Goal: Task Accomplishment & Management: Complete application form

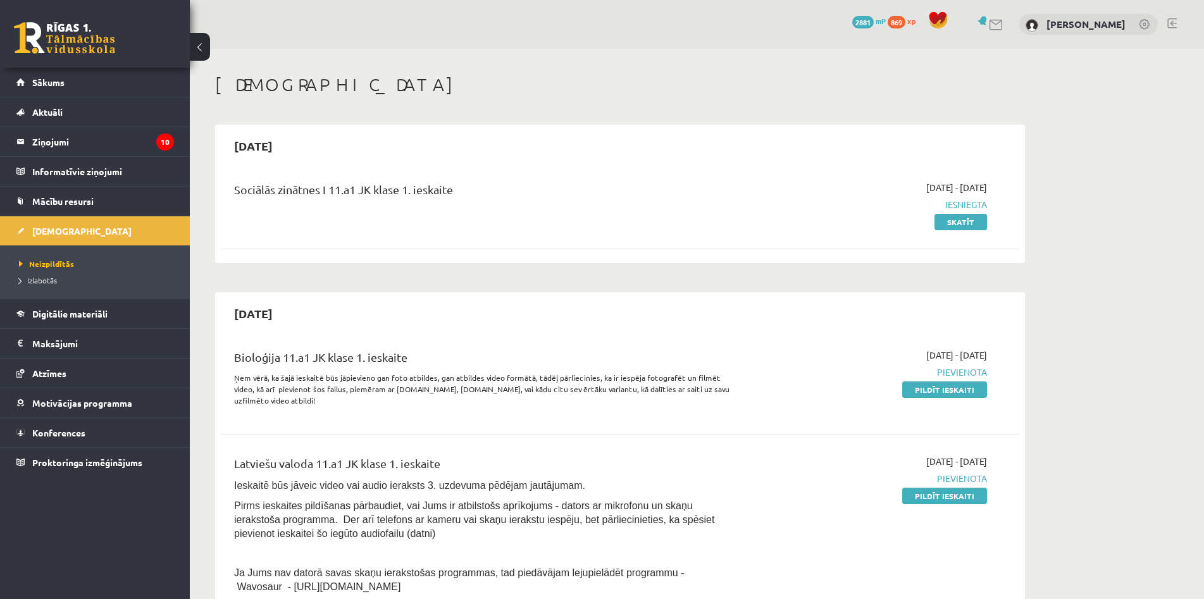
scroll to position [312, 0]
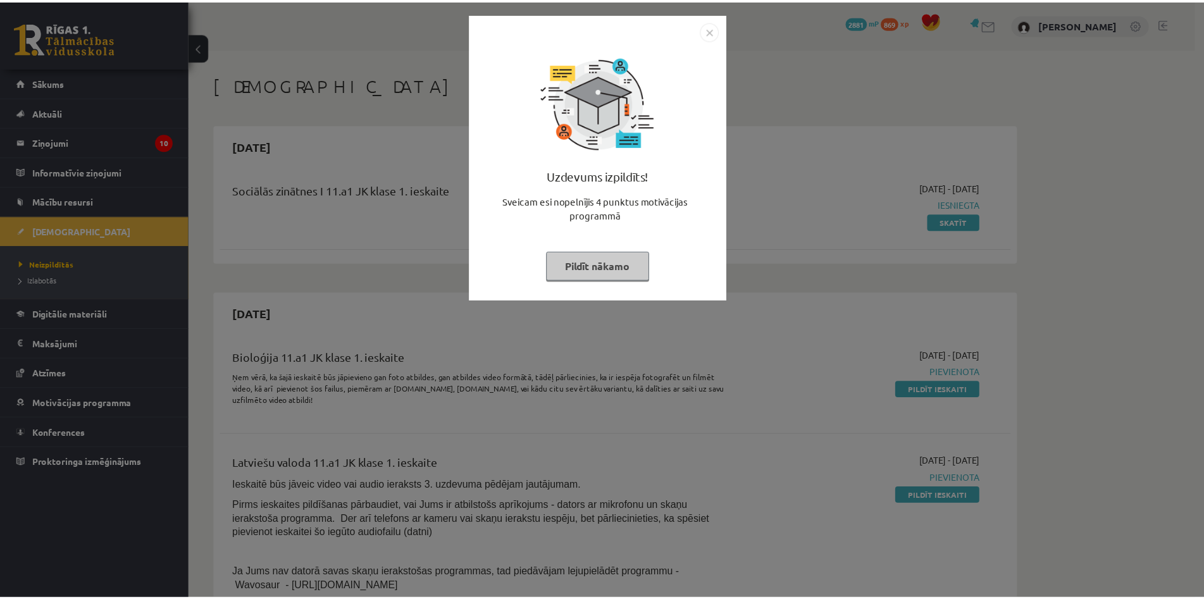
scroll to position [312, 0]
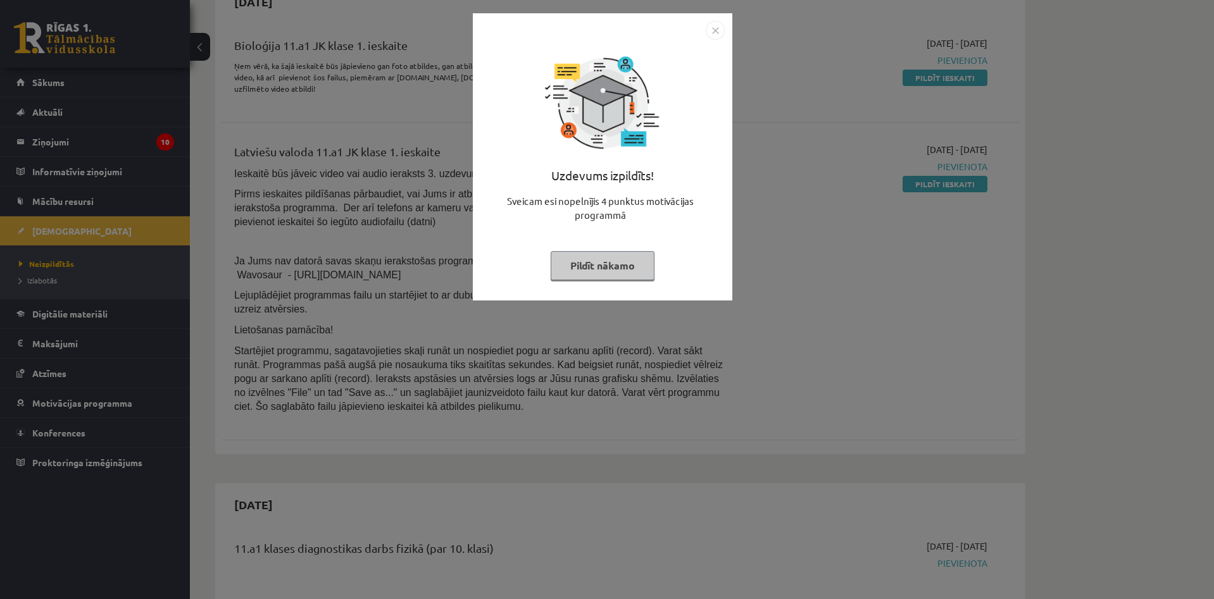
drag, startPoint x: 277, startPoint y: 168, endPoint x: 292, endPoint y: 156, distance: 19.8
click at [280, 172] on div "Uzdevums izpildīts! Sveicam esi nopelnījis 4 punktus motivācijas programmā Pild…" at bounding box center [607, 299] width 1214 height 599
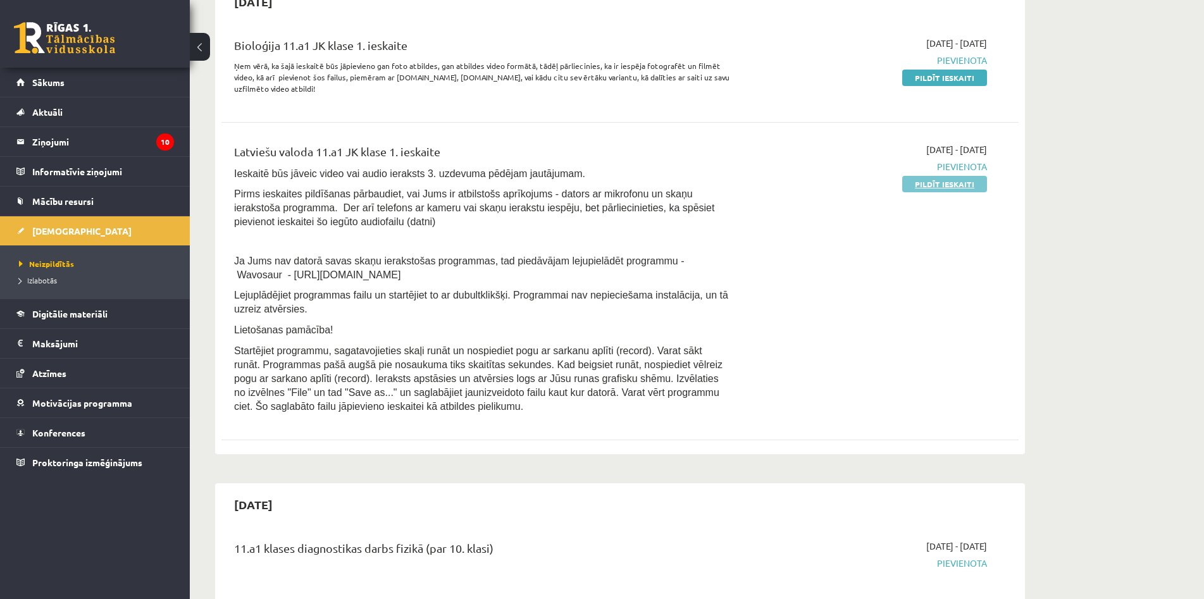
click at [920, 186] on link "Pildīt ieskaiti" at bounding box center [945, 184] width 85 height 16
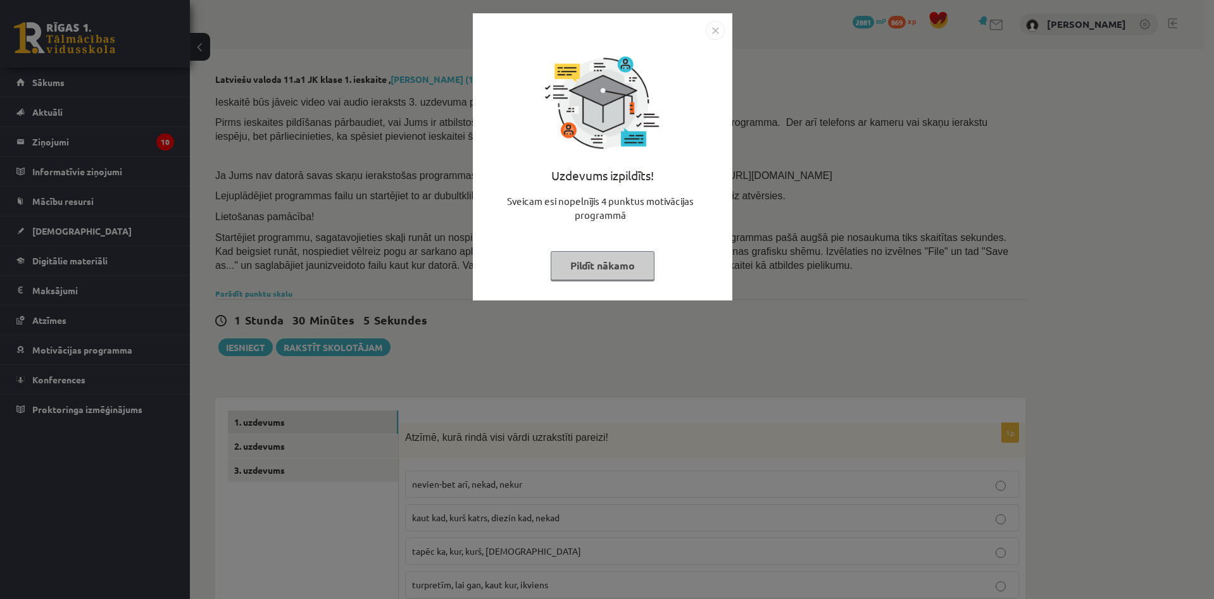
click at [349, 256] on div "Uzdevums izpildīts! Sveicam esi nopelnījis 4 punktus motivācijas programmā Pild…" at bounding box center [607, 299] width 1214 height 599
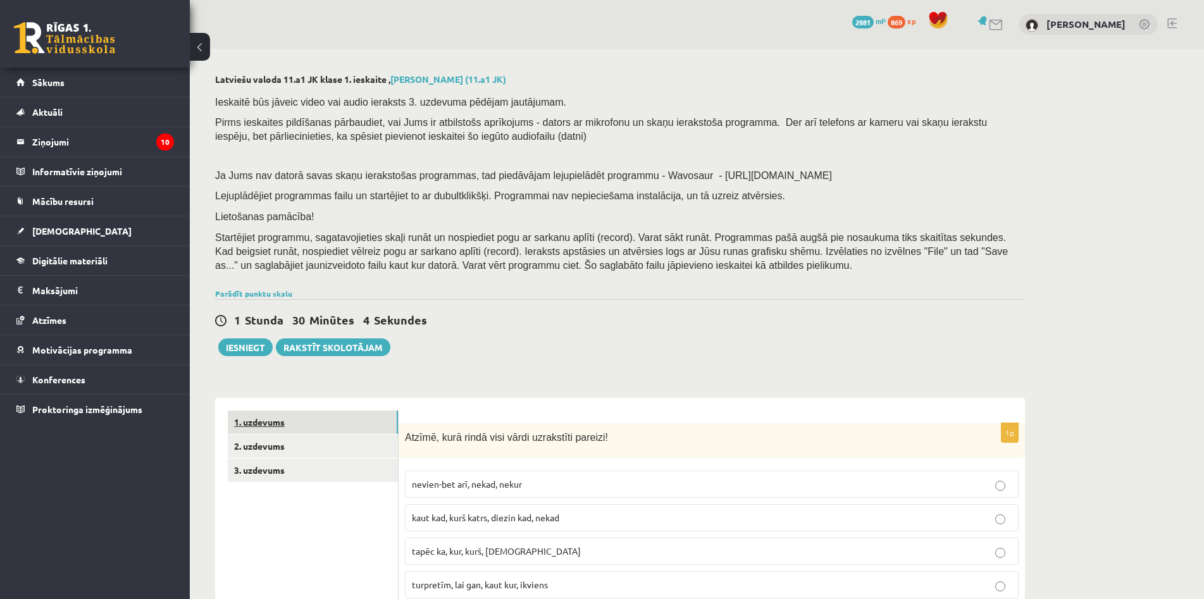
scroll to position [127, 0]
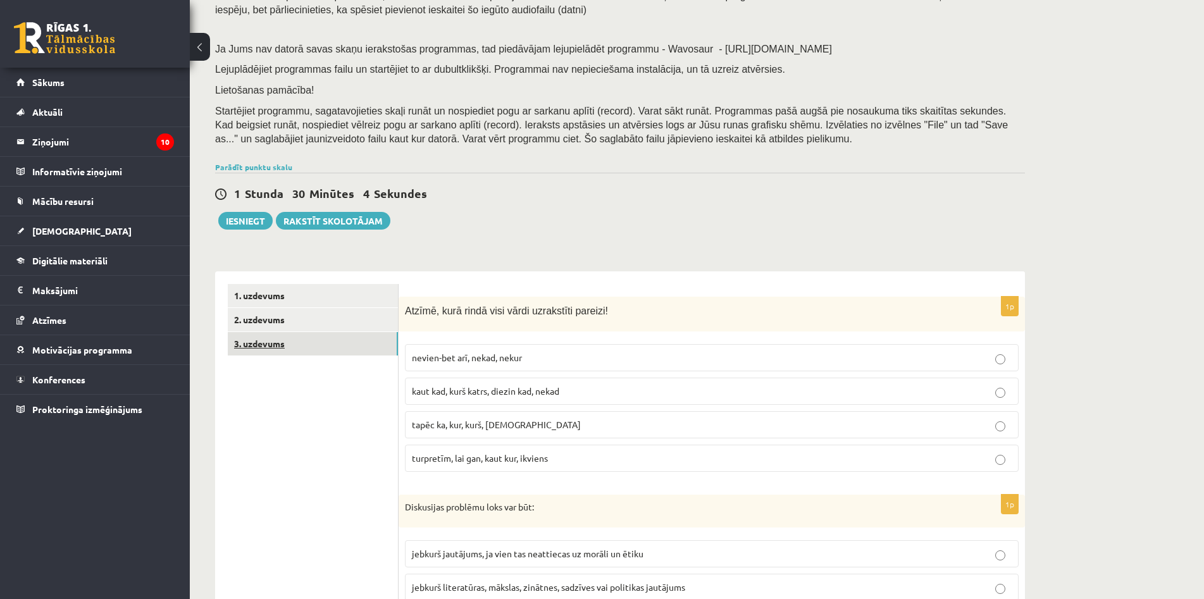
click at [309, 346] on link "3. uzdevums" at bounding box center [313, 343] width 170 height 23
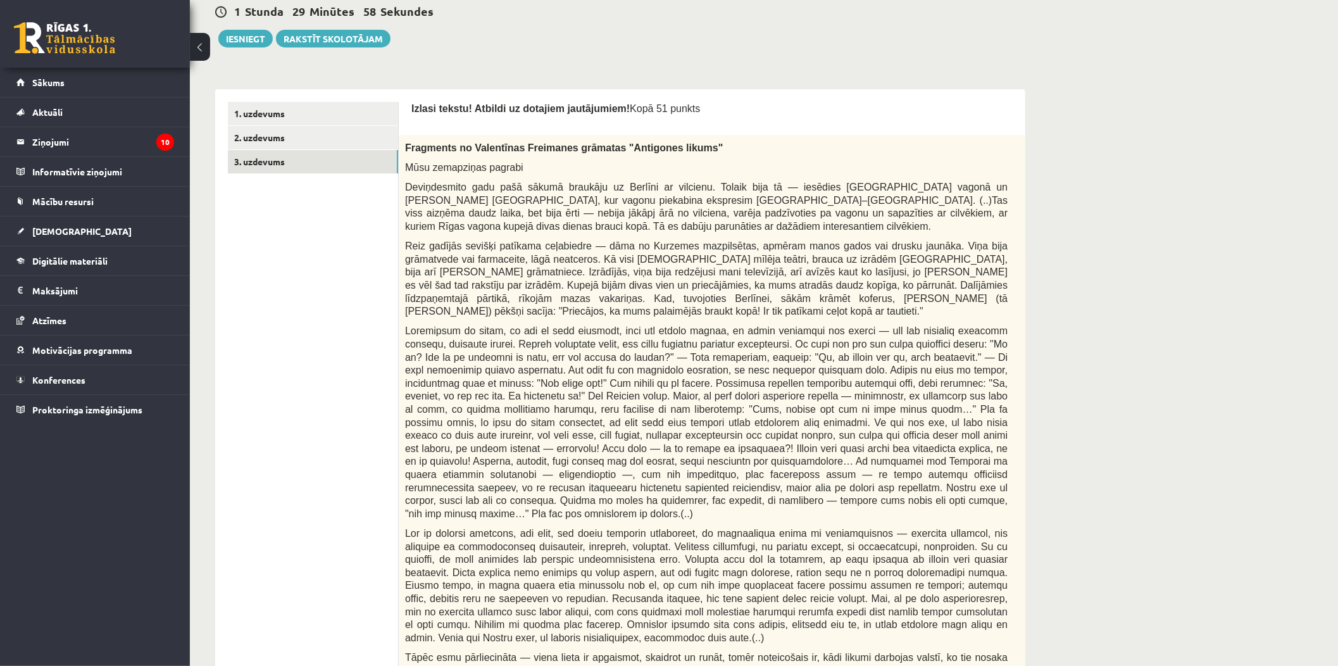
scroll to position [168, 0]
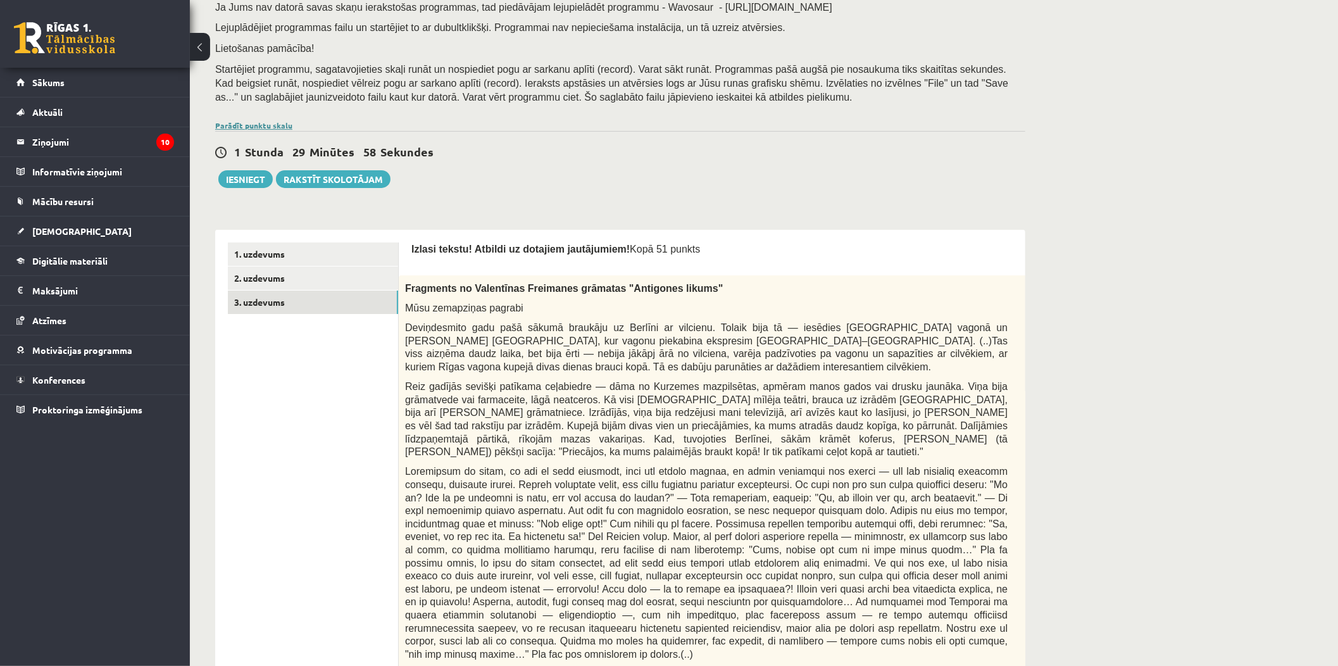
click at [275, 122] on link "Parādīt punktu skalu" at bounding box center [253, 125] width 77 height 10
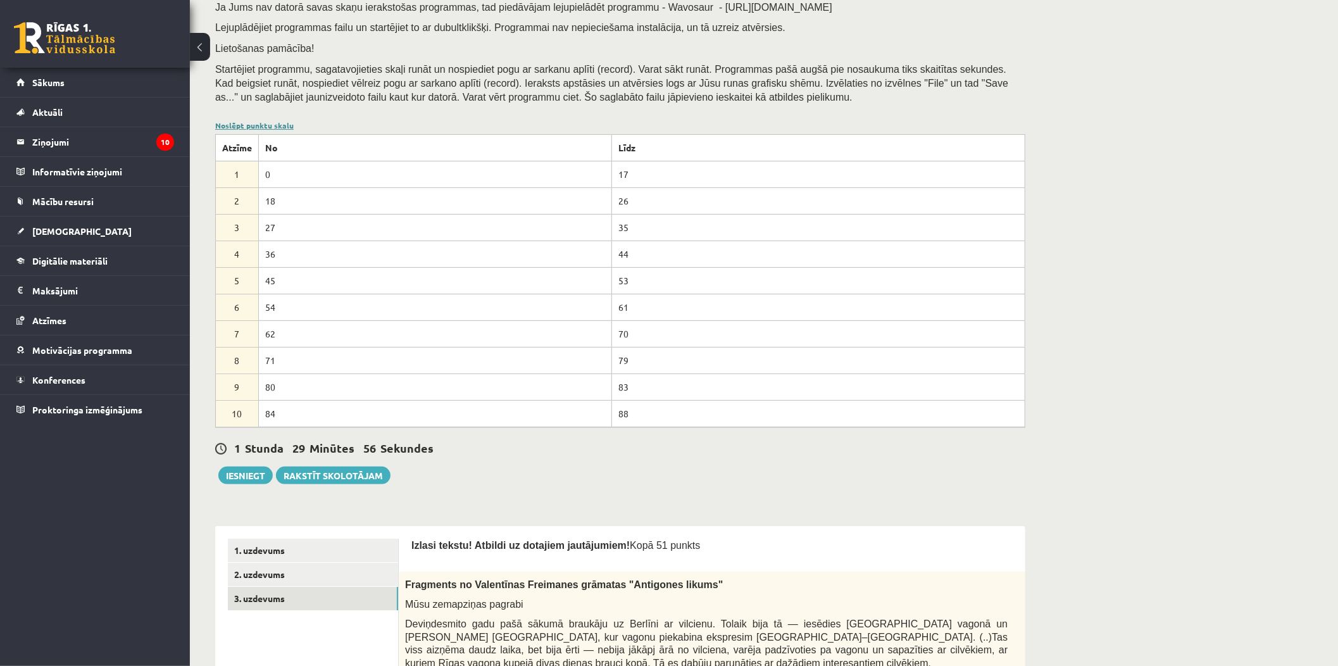
click at [262, 122] on link "Noslēpt punktu skalu" at bounding box center [254, 125] width 78 height 10
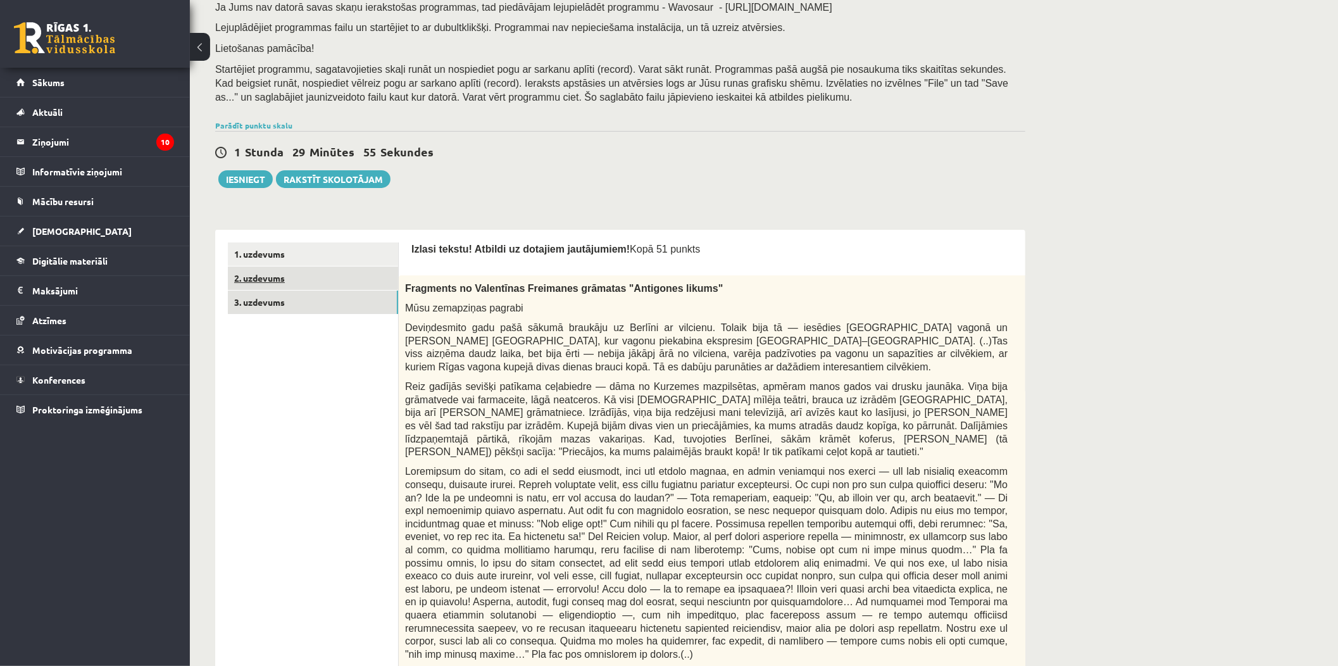
click at [288, 289] on link "2. uzdevums" at bounding box center [313, 277] width 170 height 23
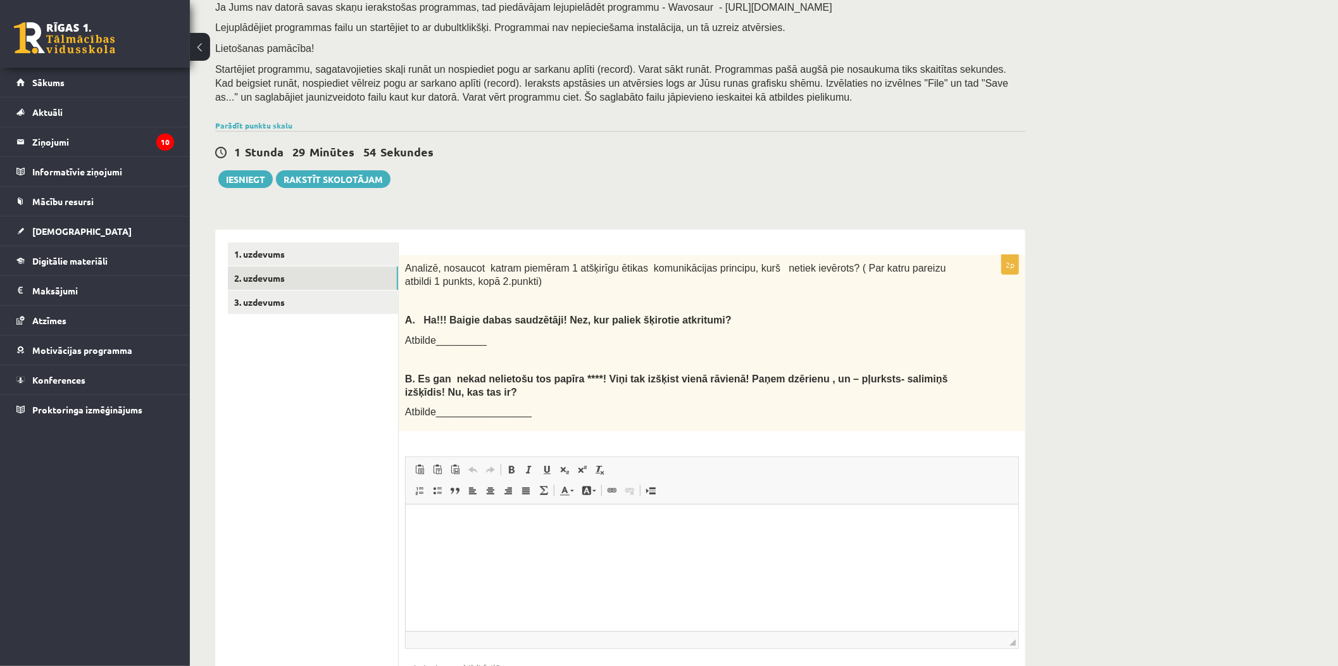
scroll to position [0, 0]
click at [353, 260] on link "1. uzdevums" at bounding box center [313, 253] width 170 height 23
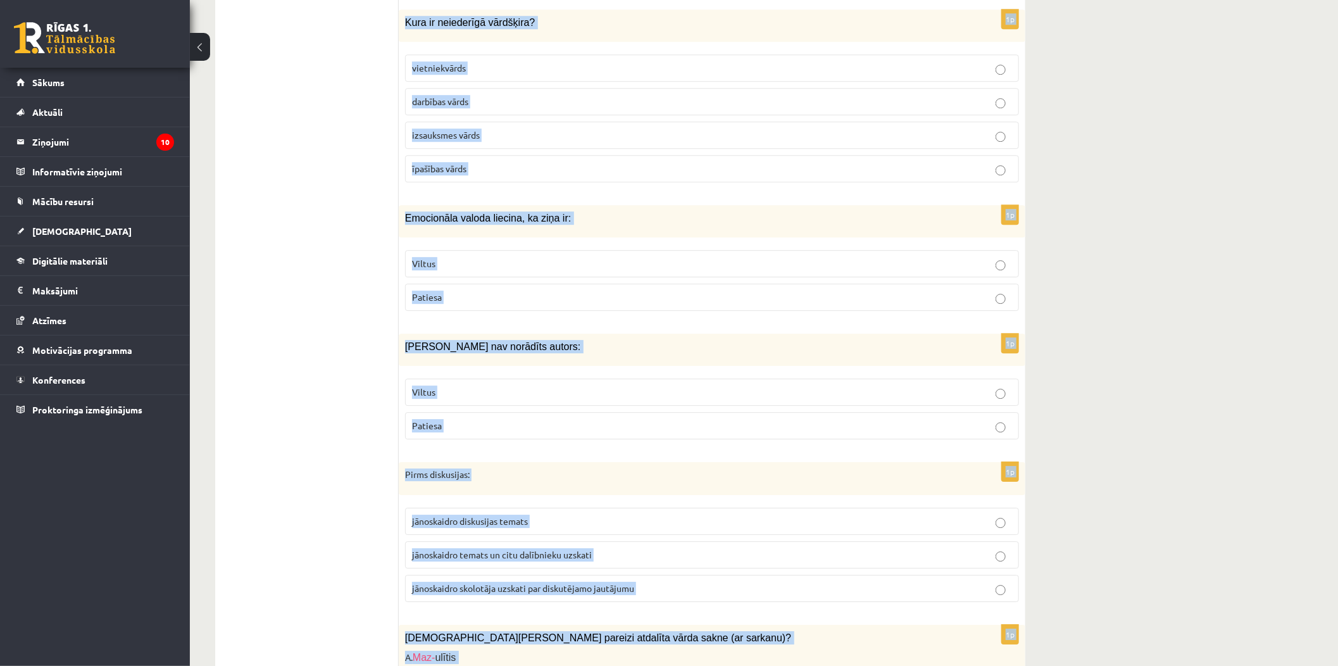
scroll to position [5908, 0]
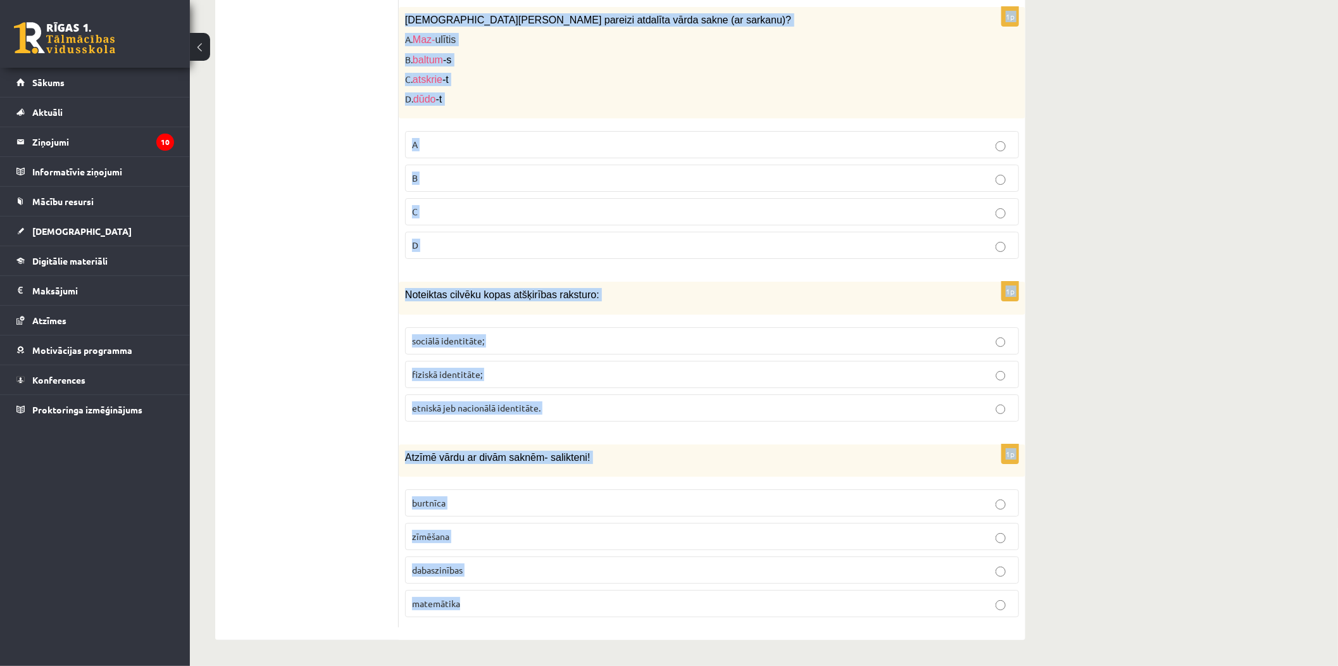
copy form "Loremi, dolo sitam cons adipi elitseddoe tempori! utlabo-etd mag, aliqu, enima …"
drag, startPoint x: 402, startPoint y: 437, endPoint x: 685, endPoint y: 608, distance: 330.5
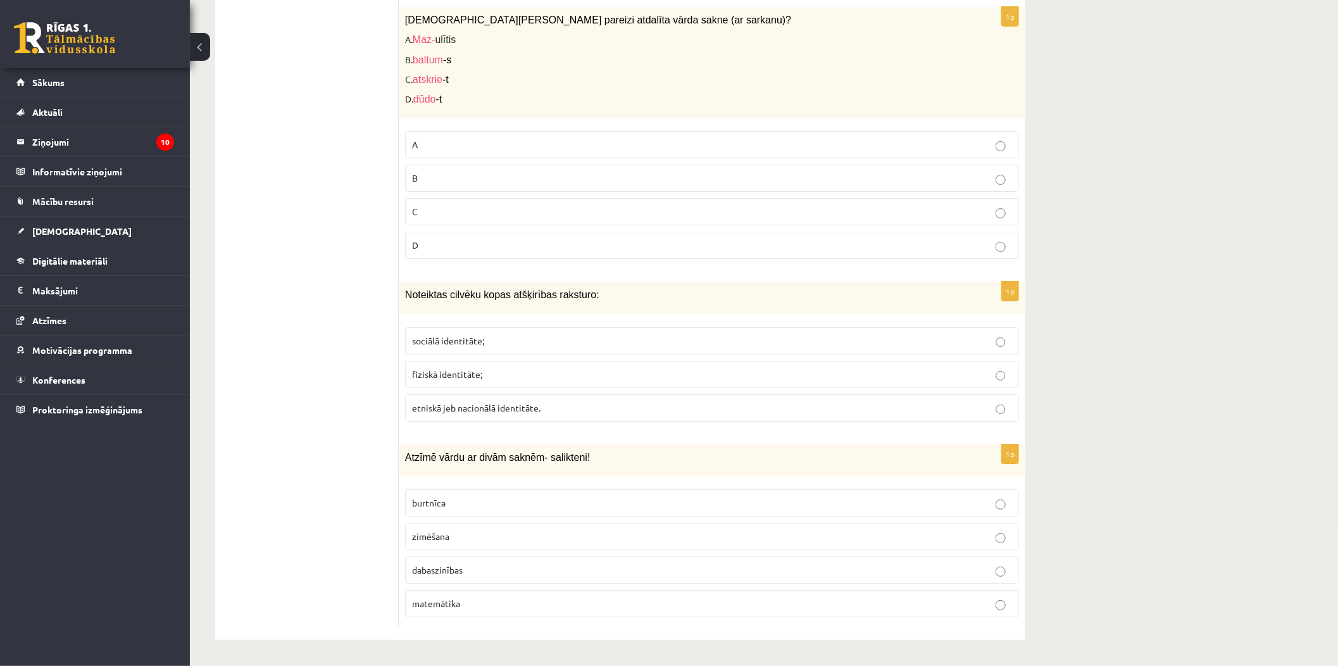
drag, startPoint x: 280, startPoint y: 282, endPoint x: 313, endPoint y: 35, distance: 249.0
drag, startPoint x: 322, startPoint y: 239, endPoint x: 323, endPoint y: 28, distance: 210.1
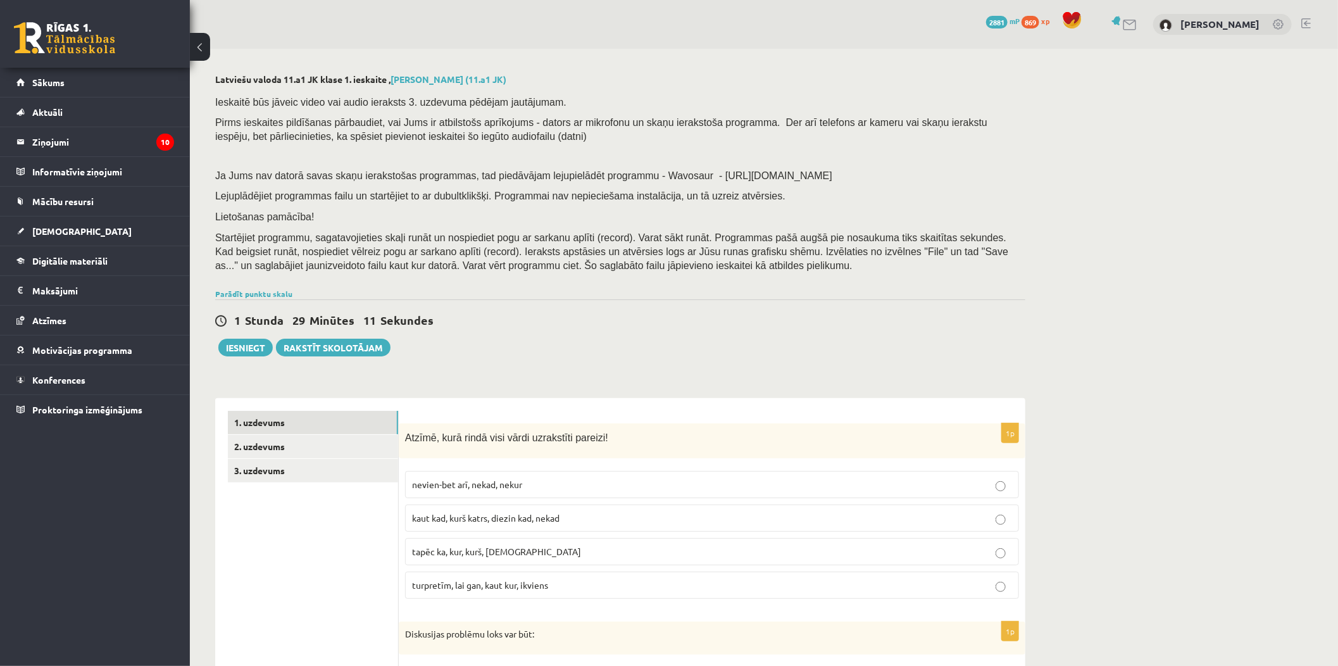
scroll to position [211, 0]
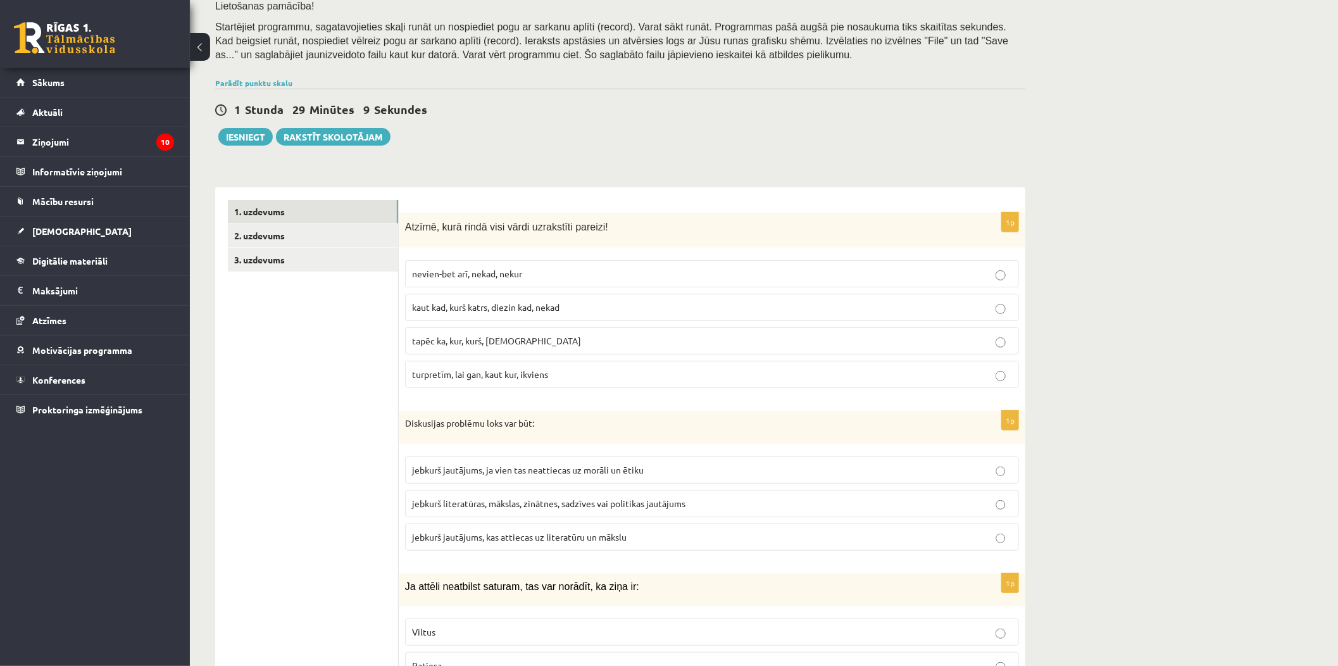
click at [524, 380] on p "turpretīm, lai gan, kaut kur, ikviens" at bounding box center [712, 374] width 600 height 13
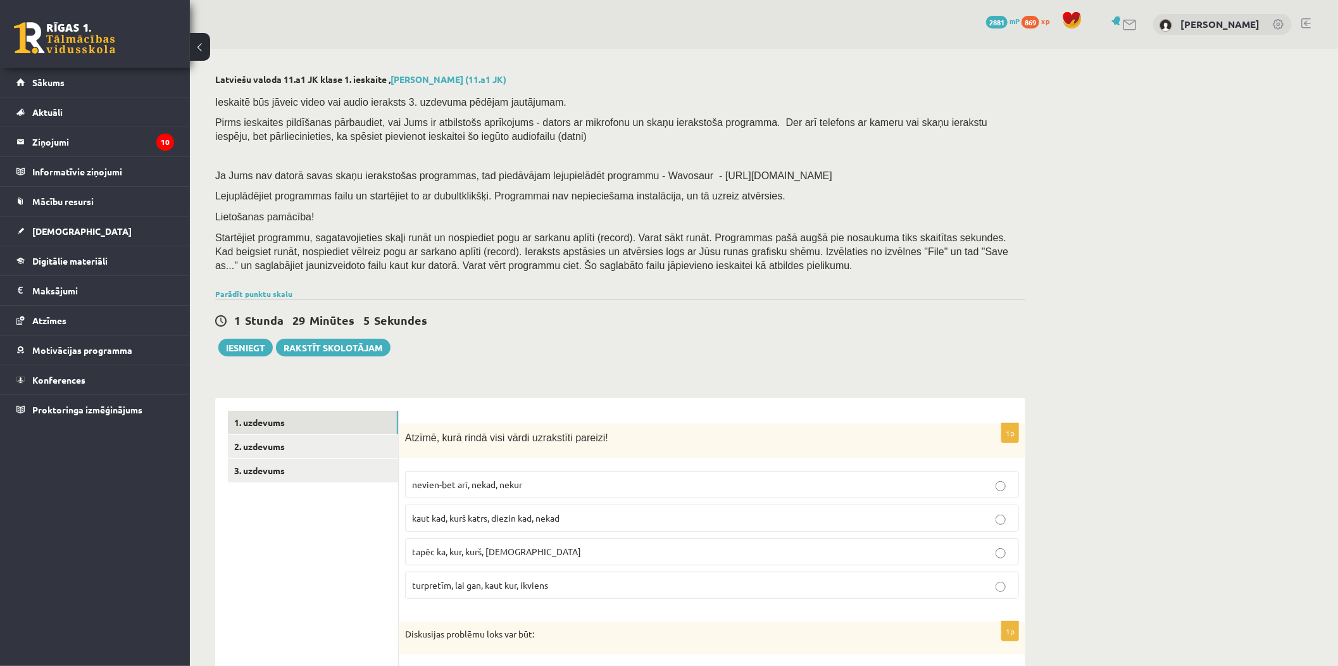
scroll to position [351, 0]
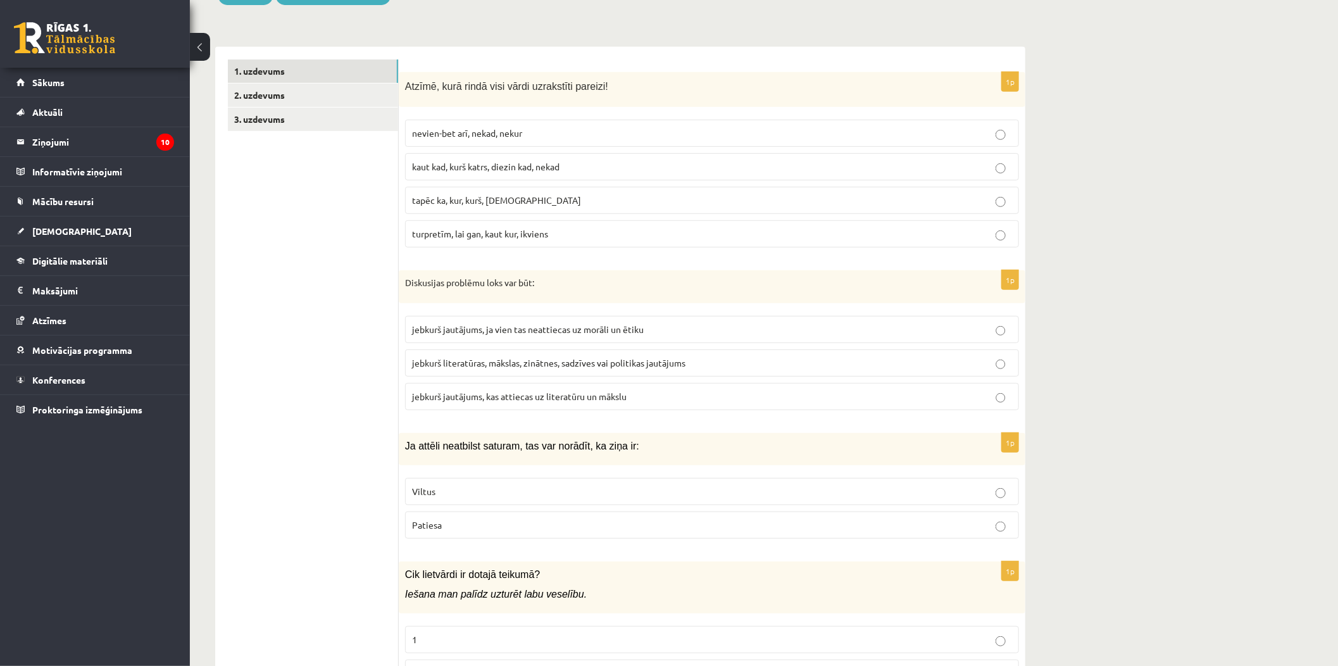
click at [684, 367] on span "jebkurš literatūras, mākslas, zinātnes, sadzīves vai politikas jautājums" at bounding box center [548, 362] width 273 height 11
click at [568, 496] on p "Viltus" at bounding box center [712, 491] width 600 height 13
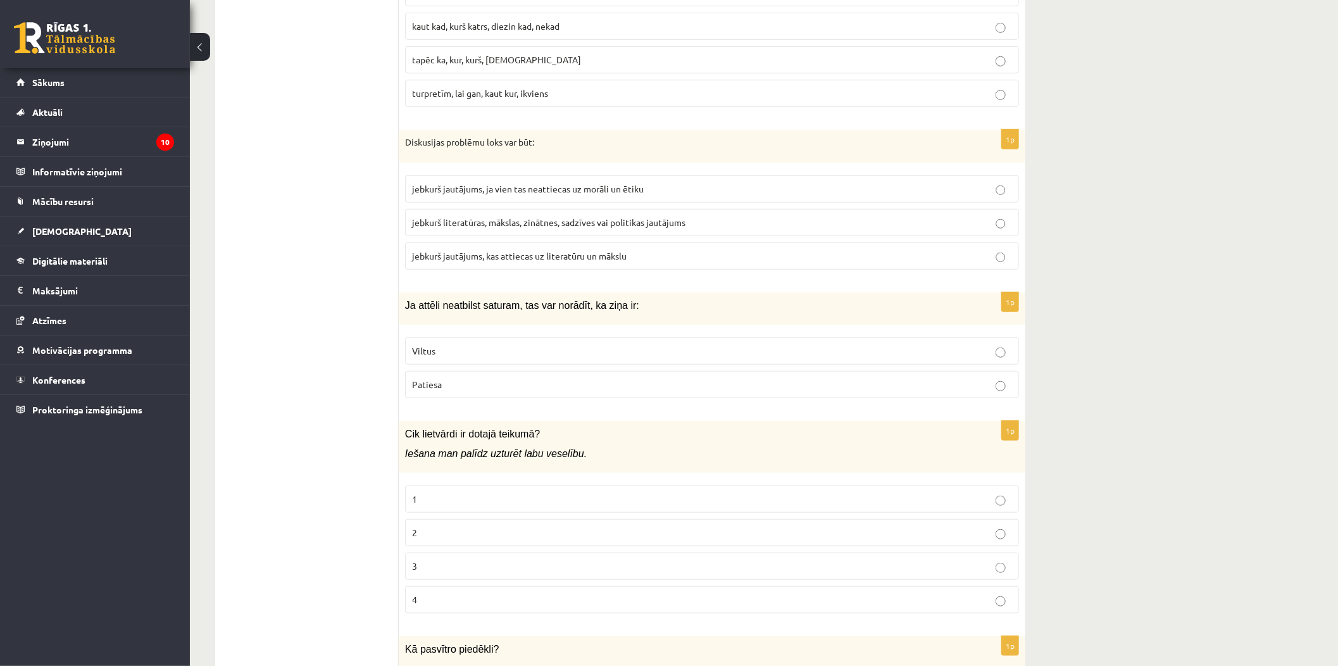
scroll to position [562, 0]
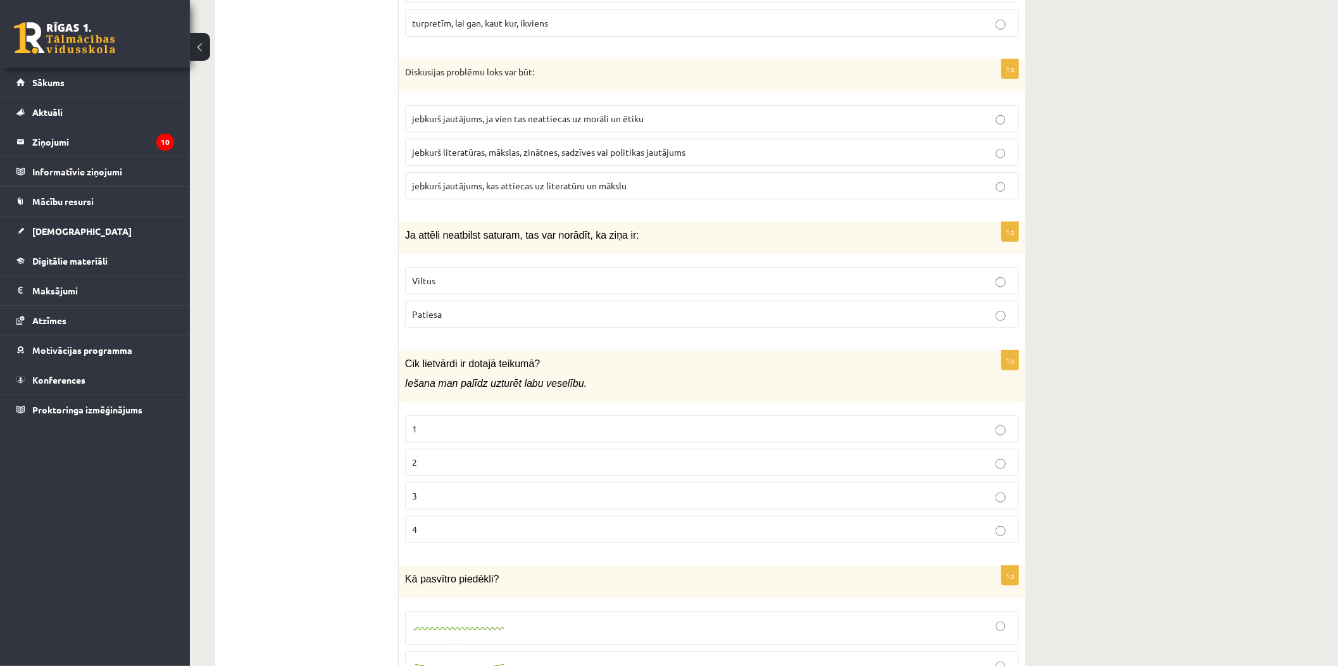
click at [524, 460] on p "2" at bounding box center [712, 462] width 600 height 13
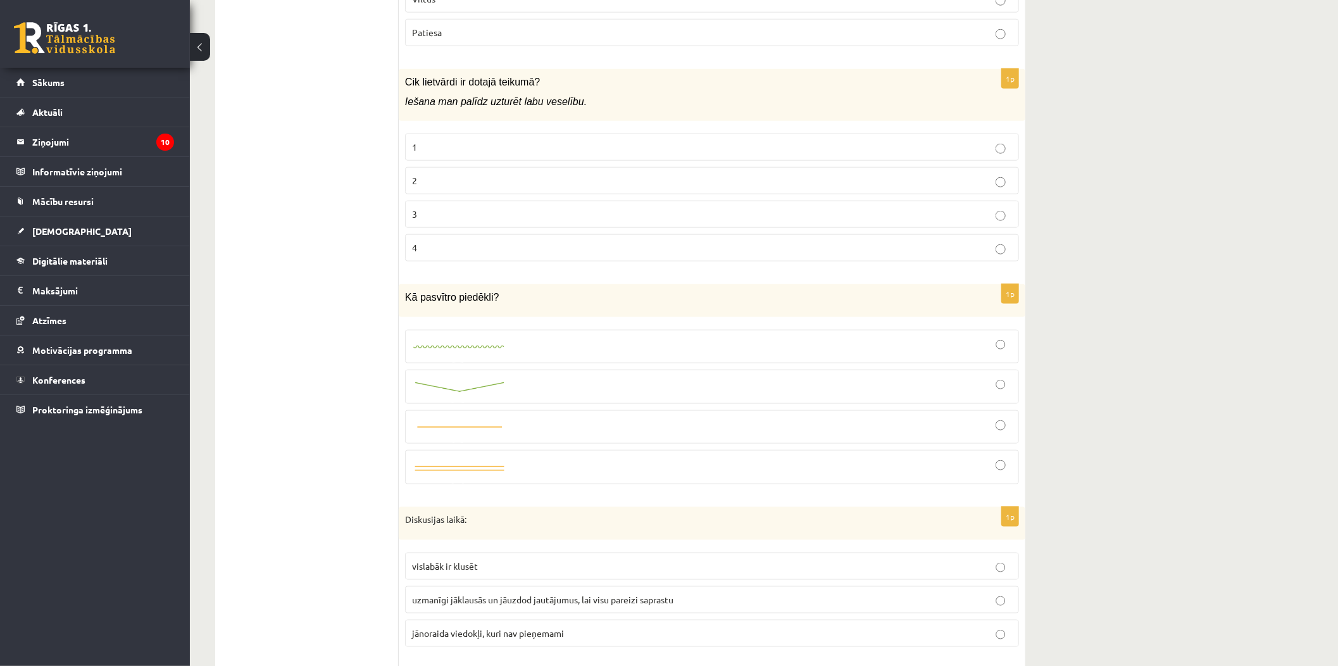
scroll to position [914, 0]
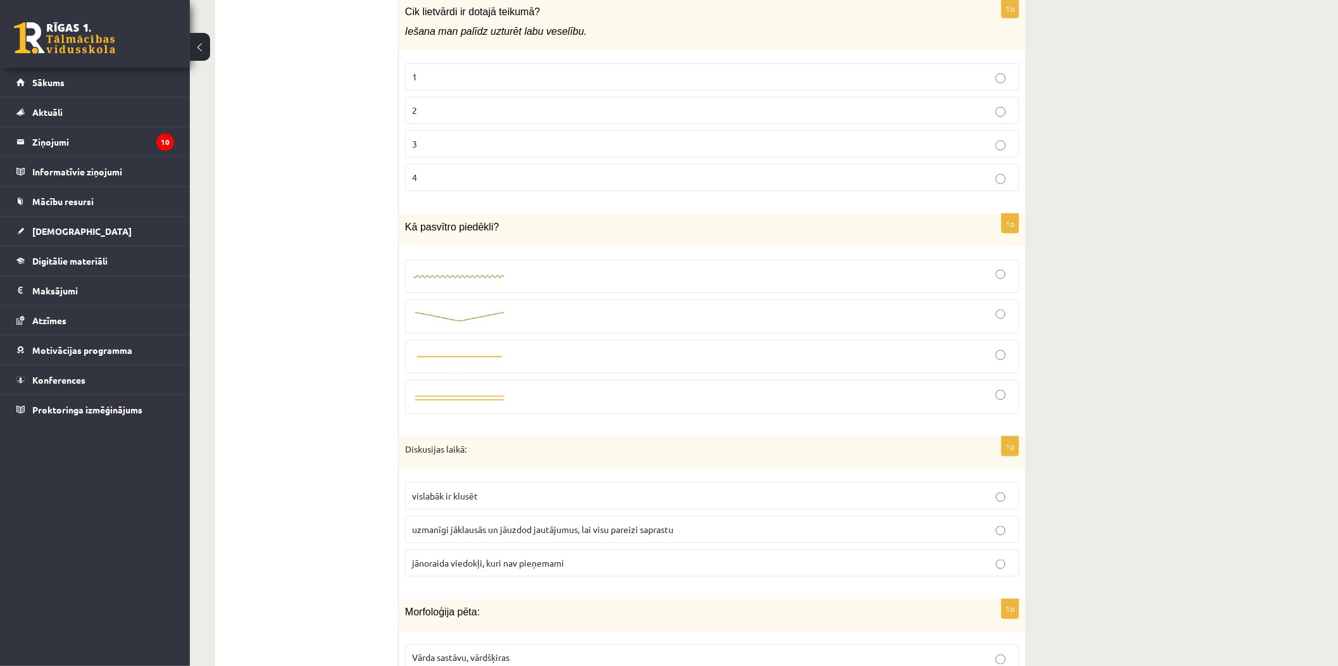
click at [527, 280] on div at bounding box center [712, 276] width 600 height 20
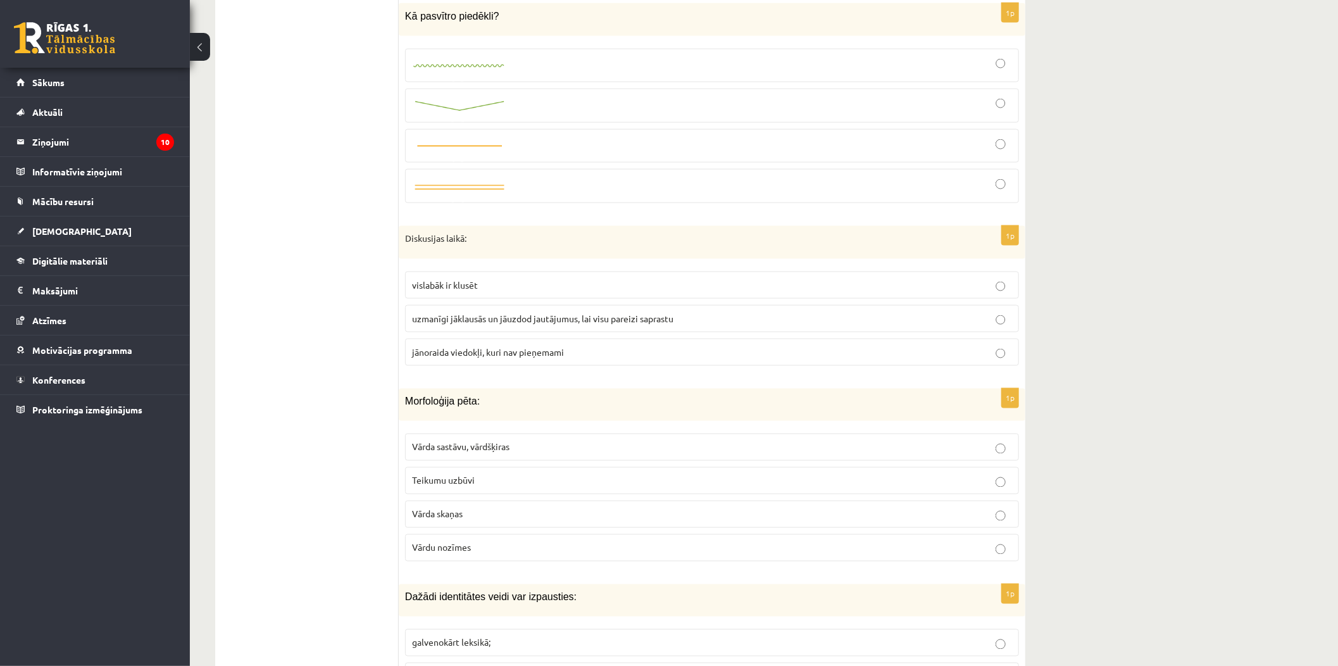
click at [641, 313] on p "uzmanīgi jāklausās un jāuzdod jautājumus, lai visu pareizi saprastu" at bounding box center [712, 318] width 600 height 13
click at [516, 456] on label "Vārda sastāvu, vārdšķiras" at bounding box center [712, 447] width 614 height 27
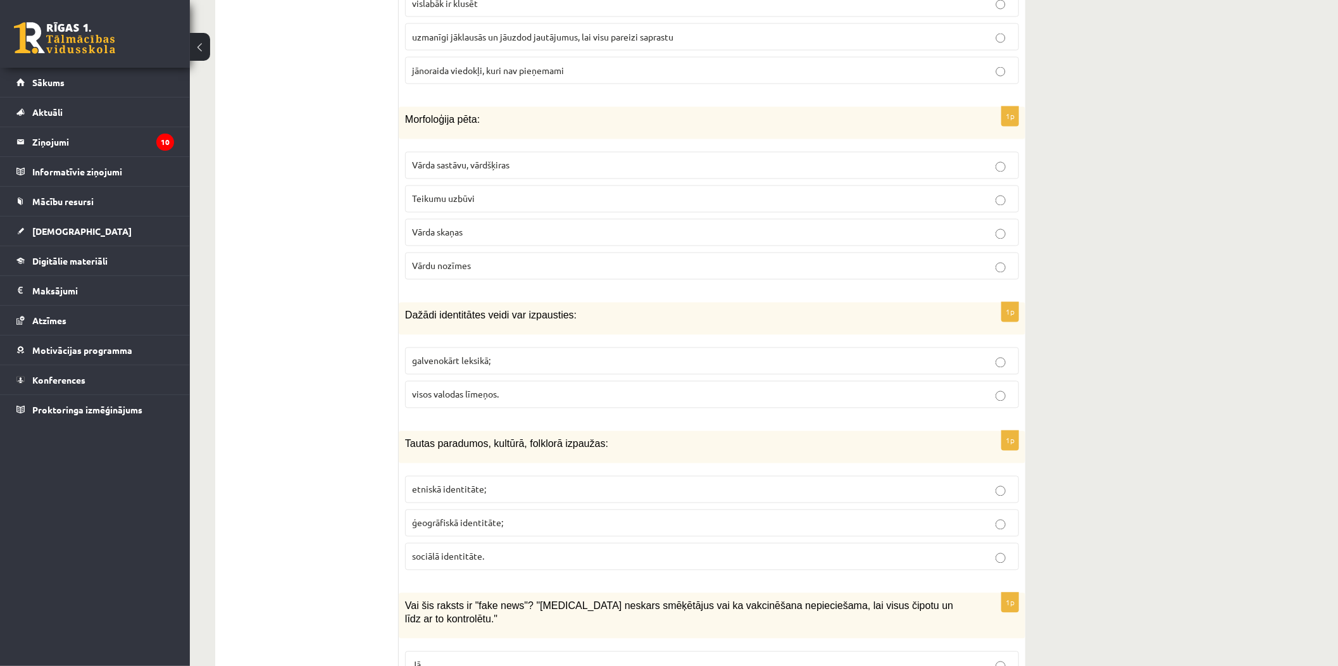
scroll to position [1547, 0]
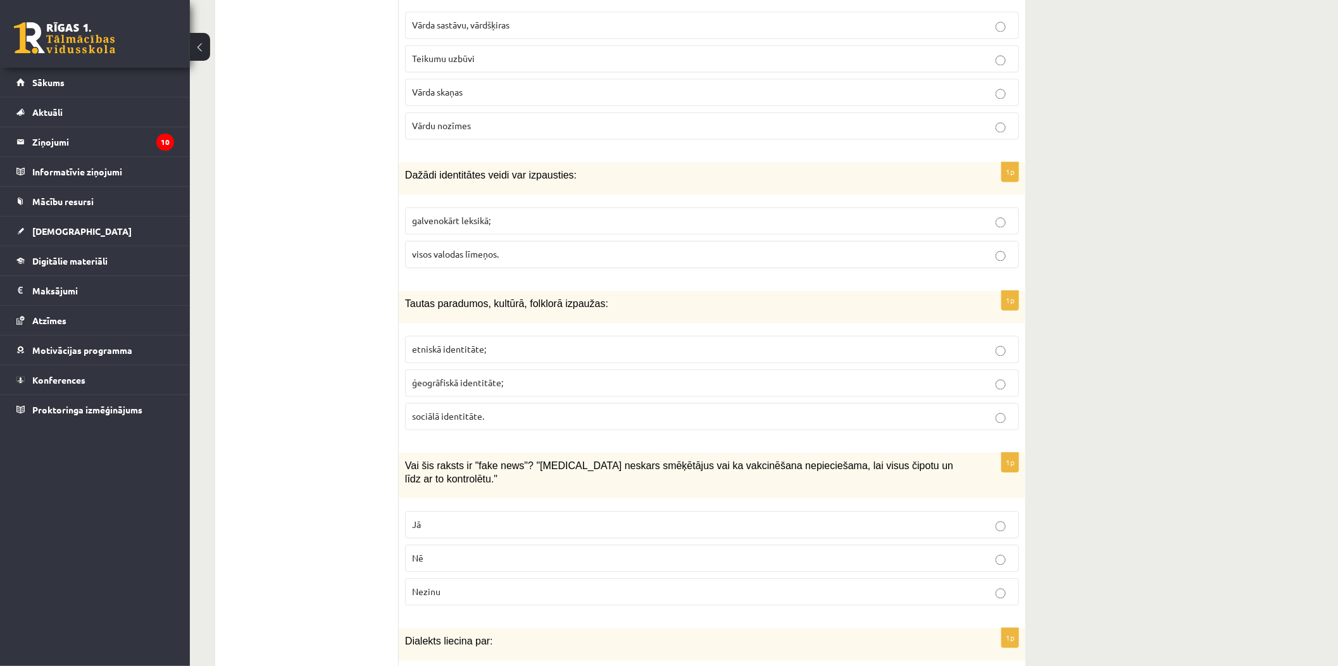
click at [533, 268] on label "visos valodas līmeņos." at bounding box center [712, 254] width 614 height 27
click at [565, 363] on label "etniskā identitāte;" at bounding box center [712, 348] width 614 height 27
click at [566, 519] on p "Jā" at bounding box center [712, 524] width 600 height 13
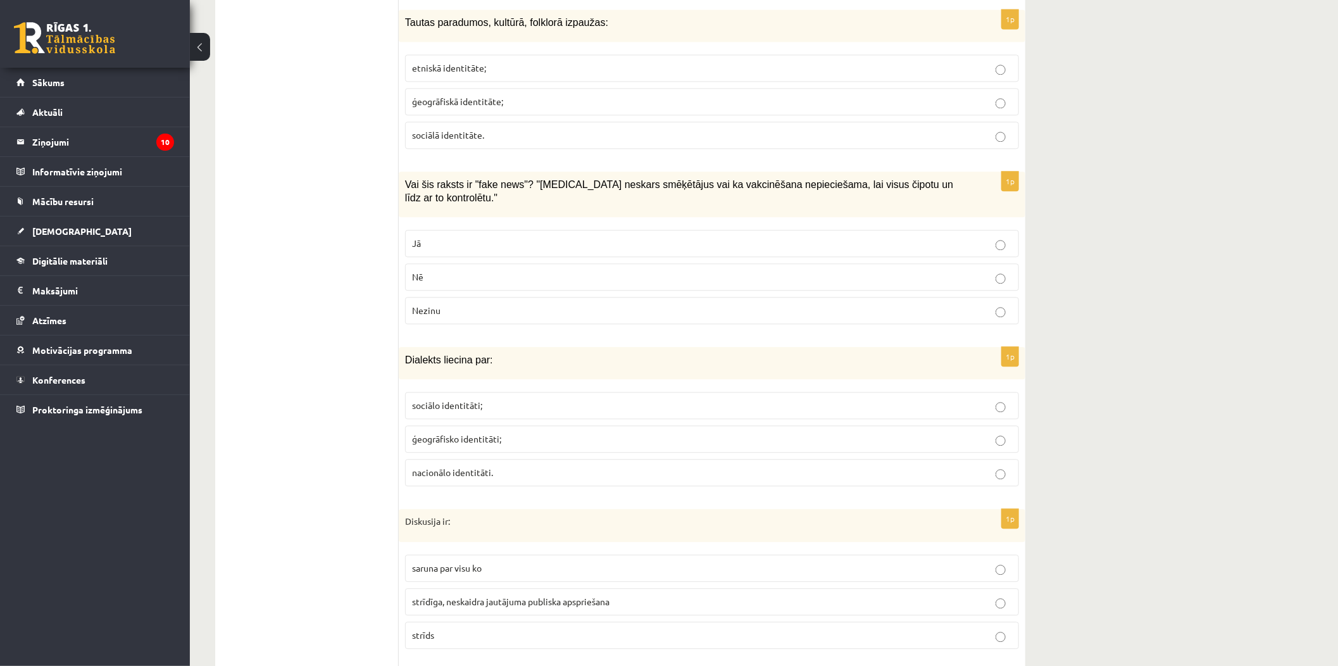
scroll to position [1899, 0]
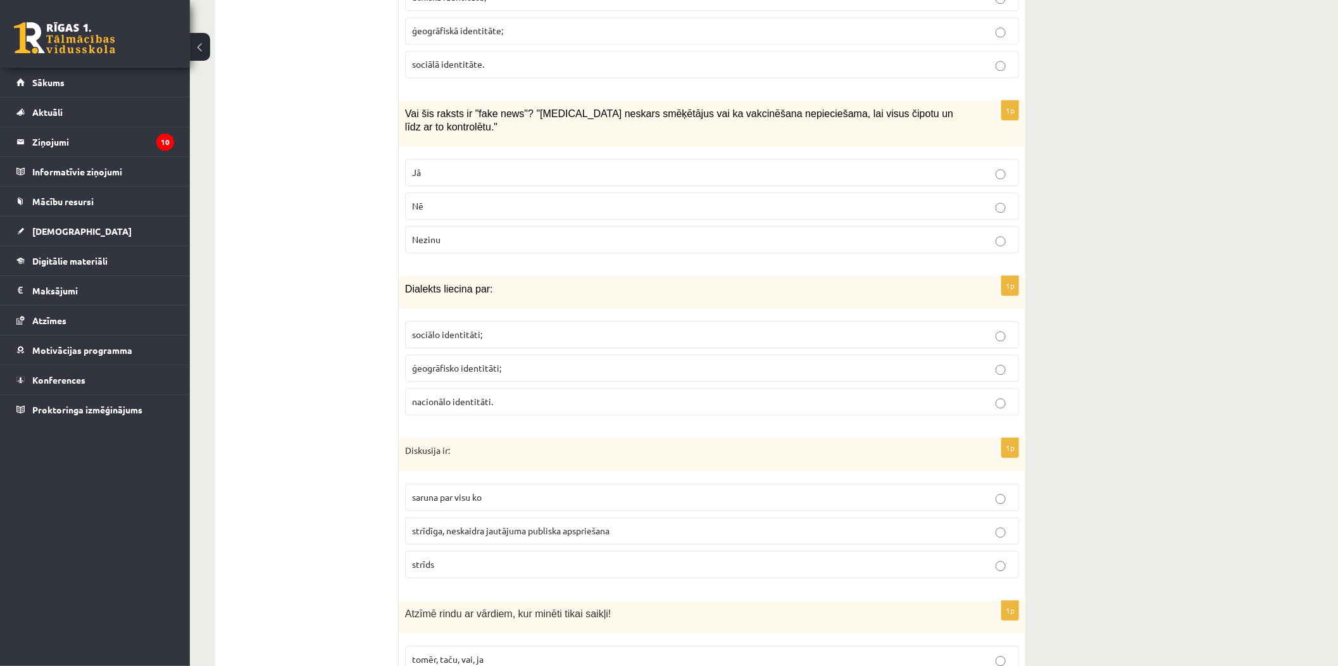
click at [523, 362] on p "ģeogrāfisko identitāti;" at bounding box center [712, 367] width 600 height 13
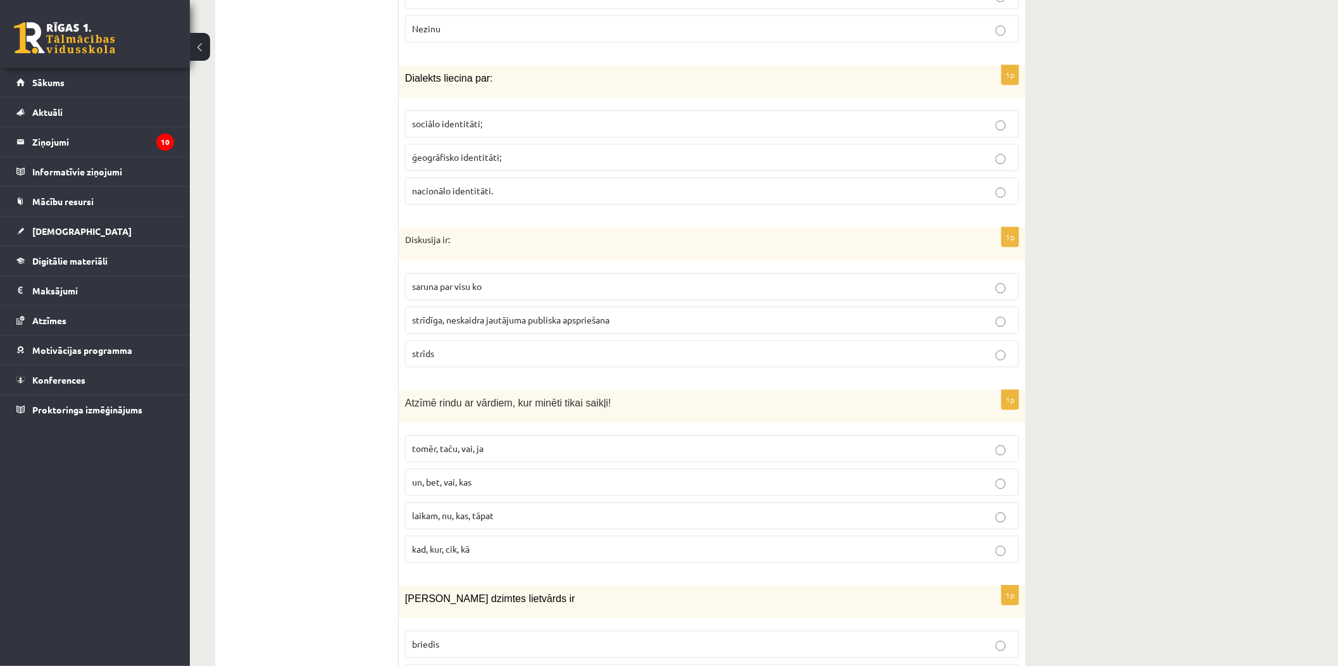
click at [594, 315] on span "strīdīga, neskaidra jautājuma publiska apspriešana" at bounding box center [510, 319] width 197 height 11
click at [560, 447] on label "tomēr, taču, vai, ja" at bounding box center [712, 448] width 614 height 27
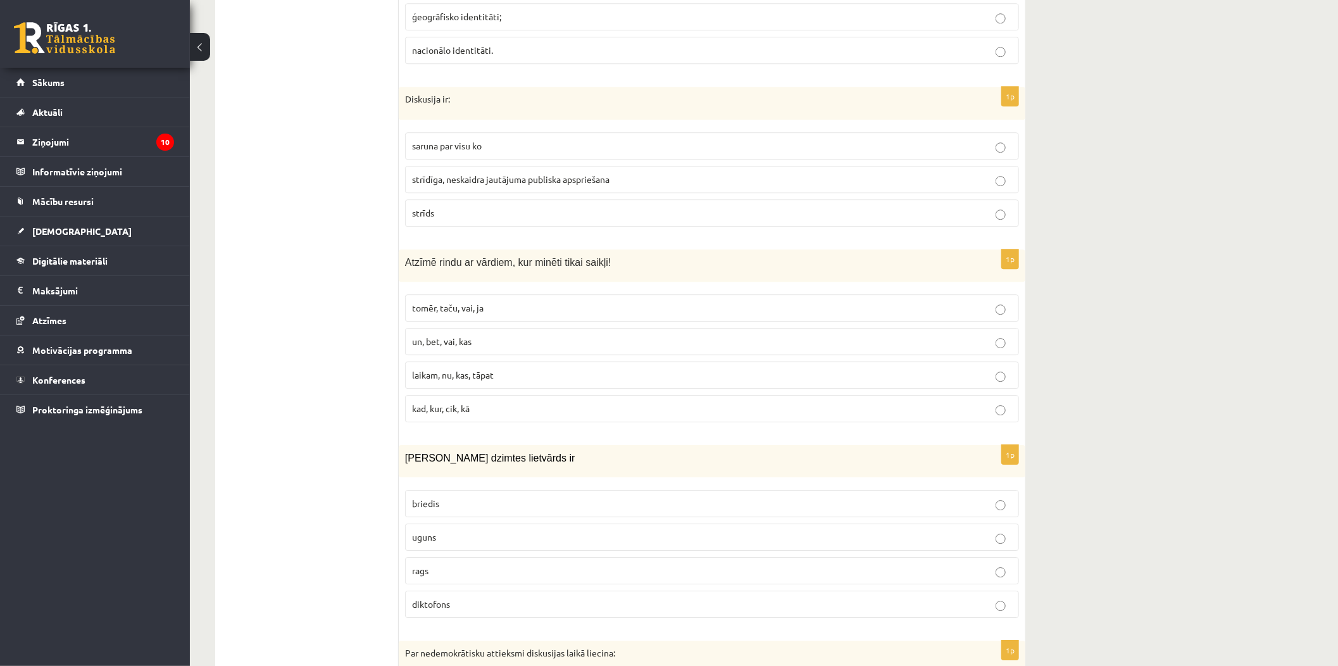
scroll to position [2320, 0]
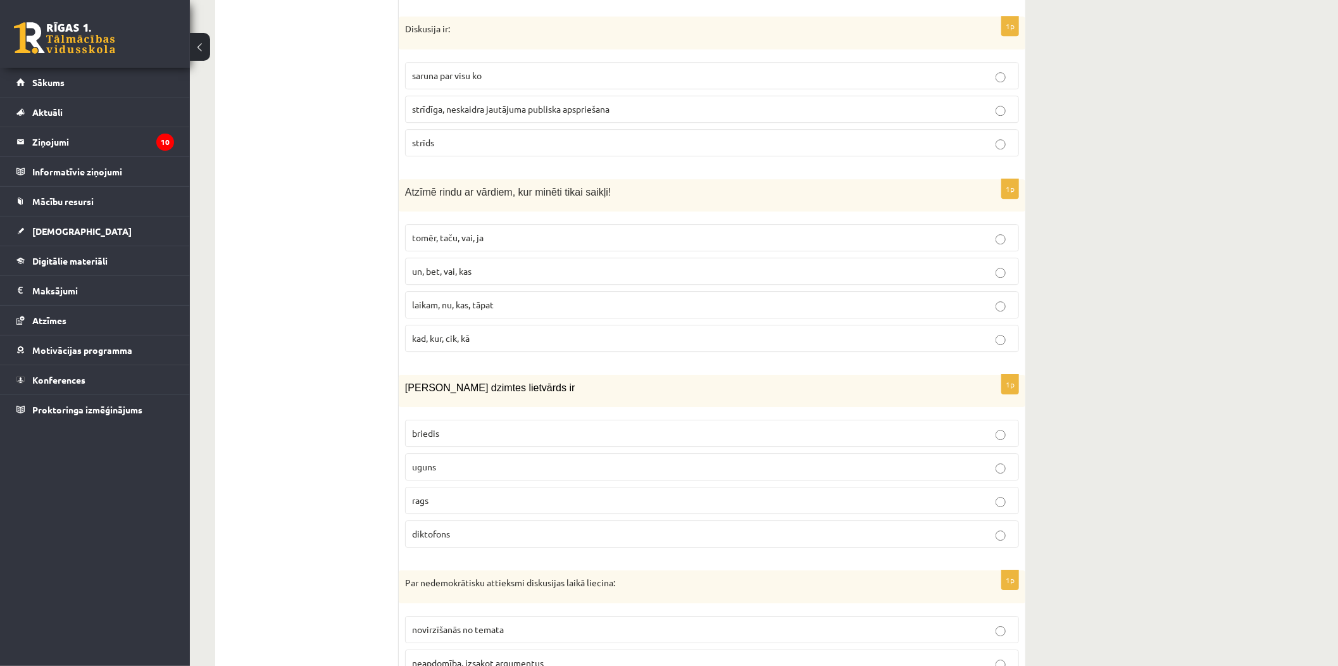
click at [465, 460] on p "uguns" at bounding box center [712, 466] width 600 height 13
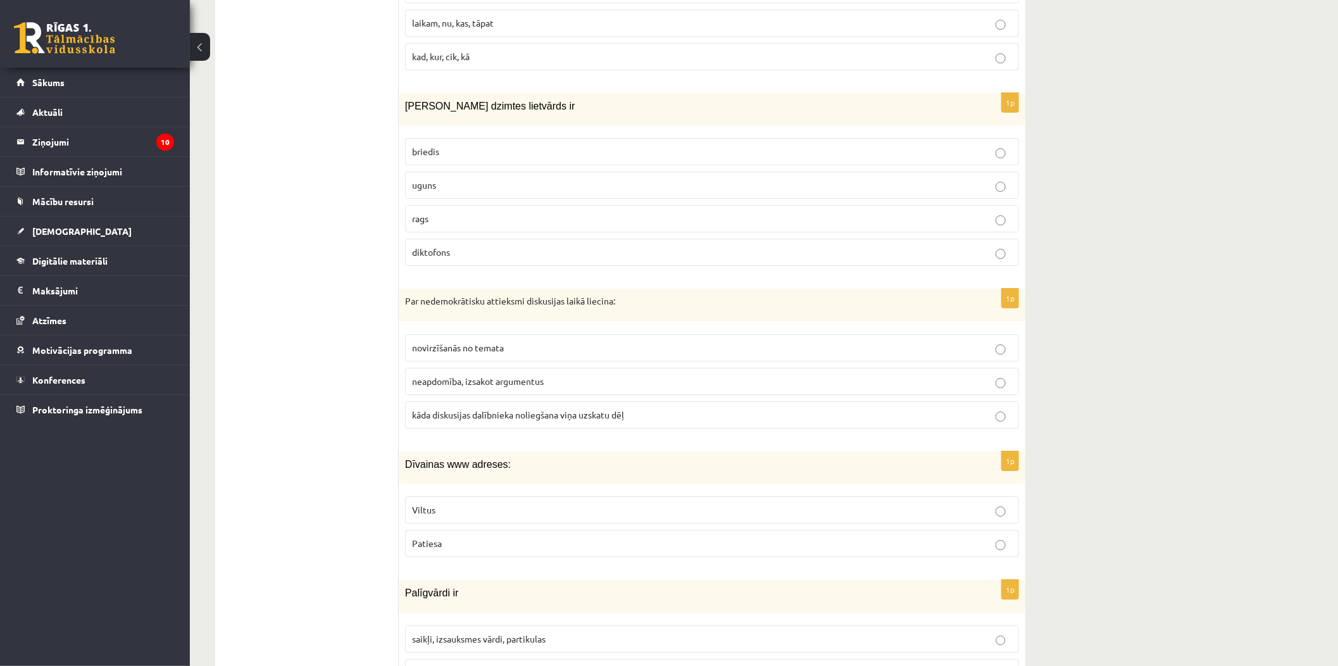
click at [472, 410] on span "kāda diskusijas dalībnieka noliegšana viņa uzskatu dēļ" at bounding box center [518, 414] width 212 height 11
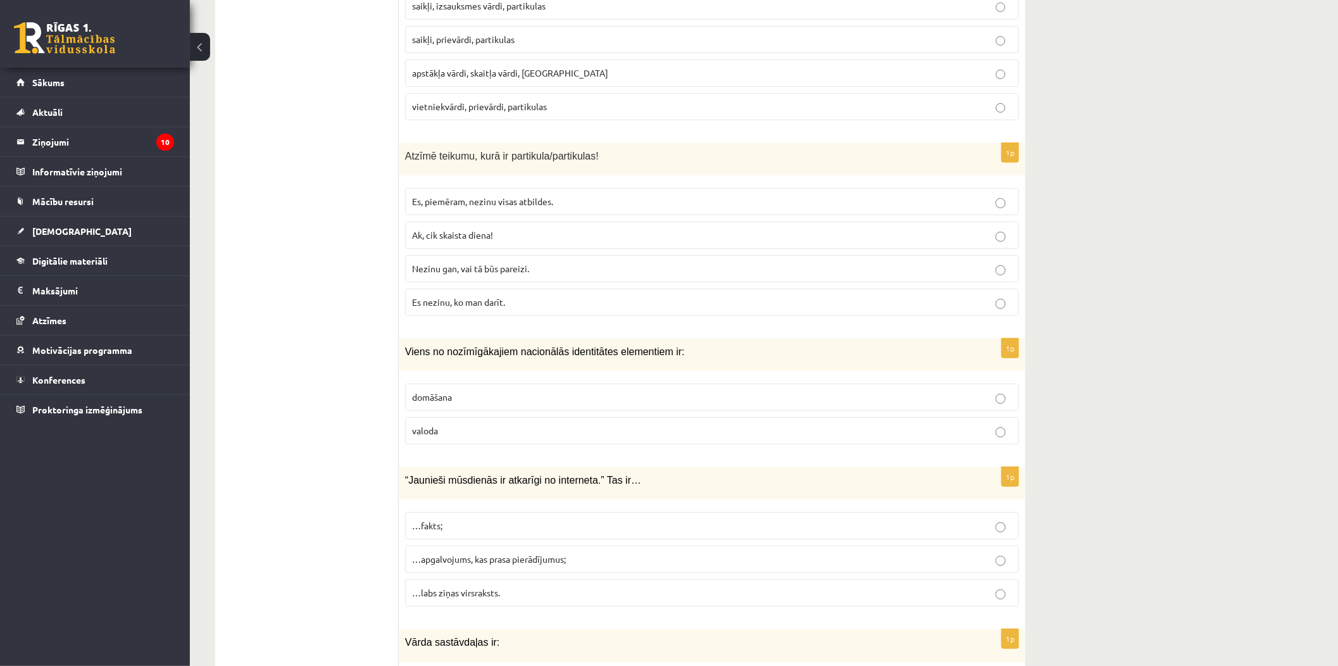
click at [500, 519] on p "…fakts;" at bounding box center [712, 525] width 600 height 13
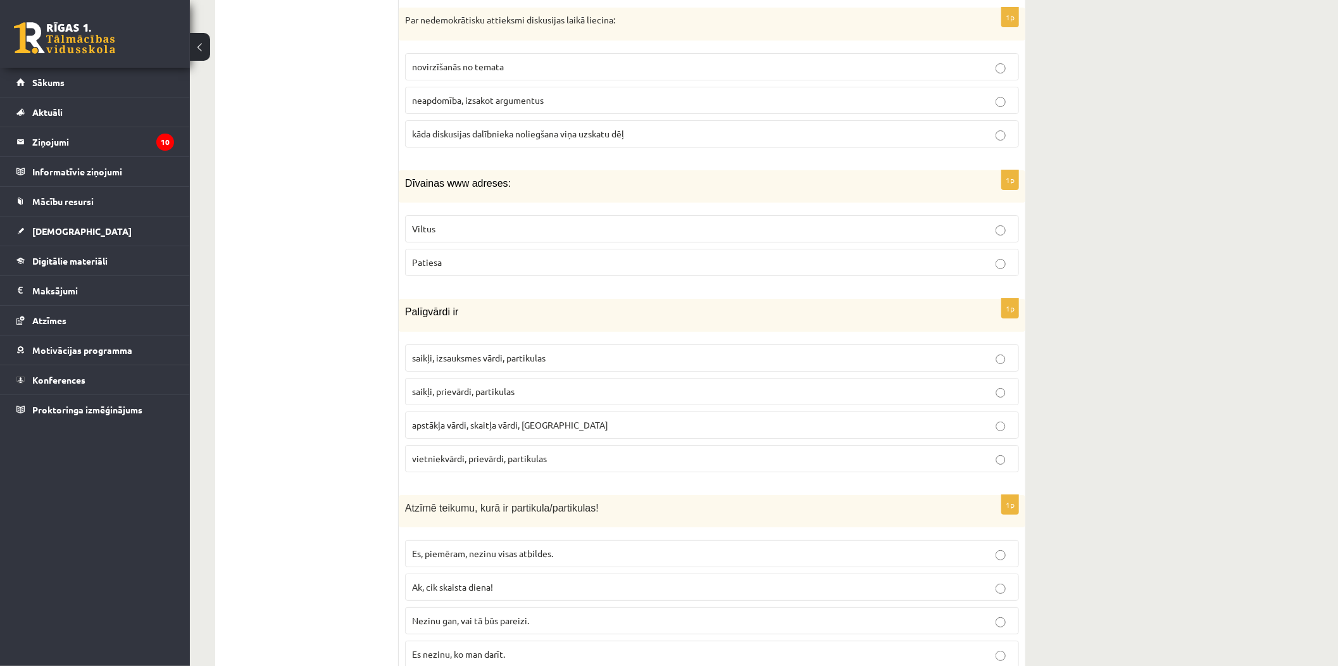
scroll to position [2813, 0]
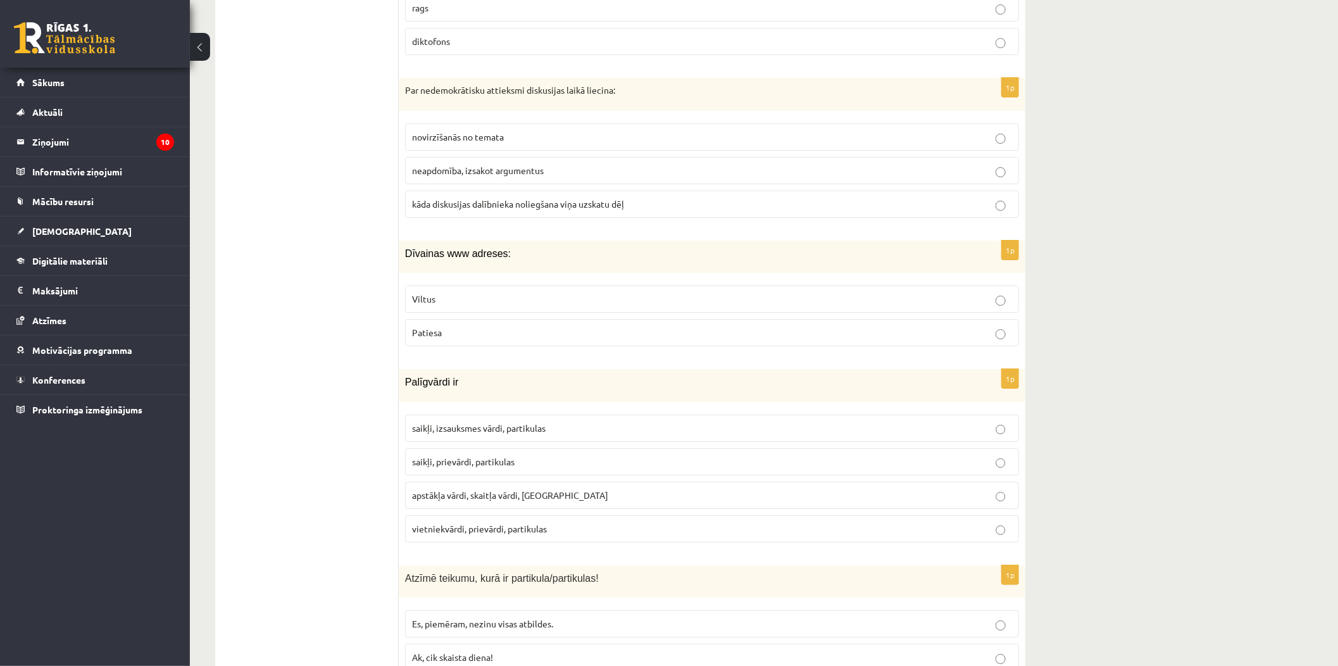
click at [530, 292] on p "Viltus" at bounding box center [712, 298] width 600 height 13
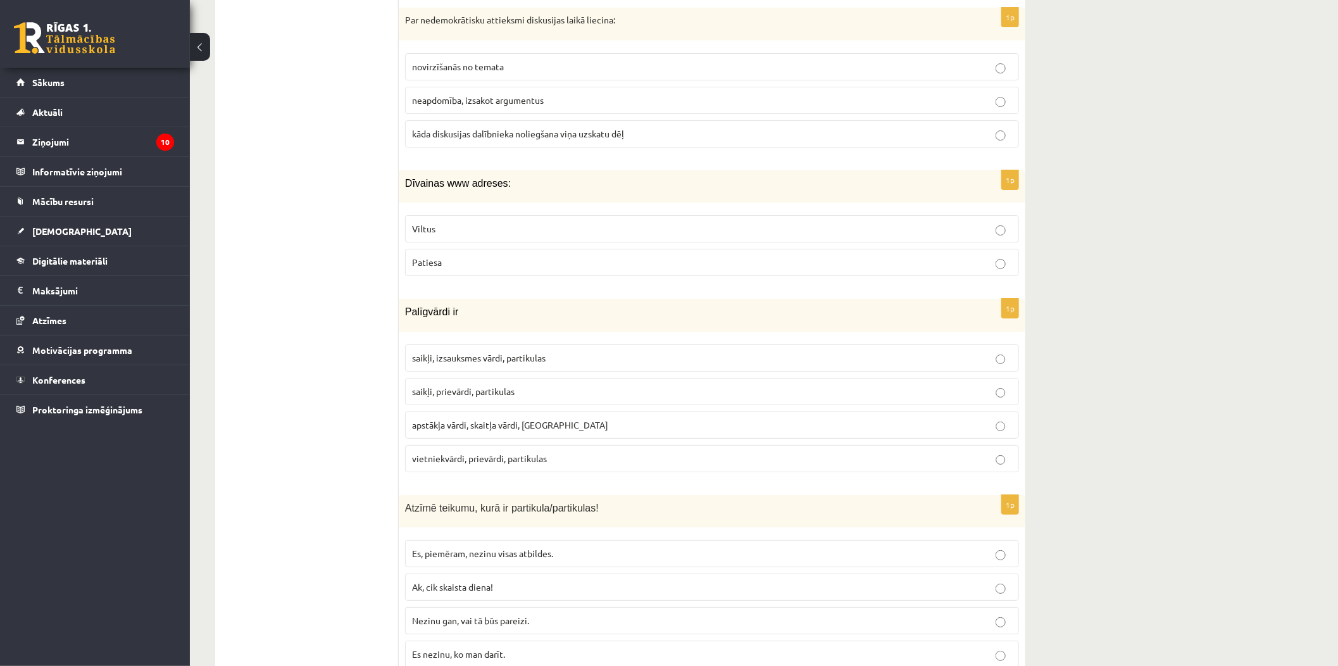
scroll to position [2953, 0]
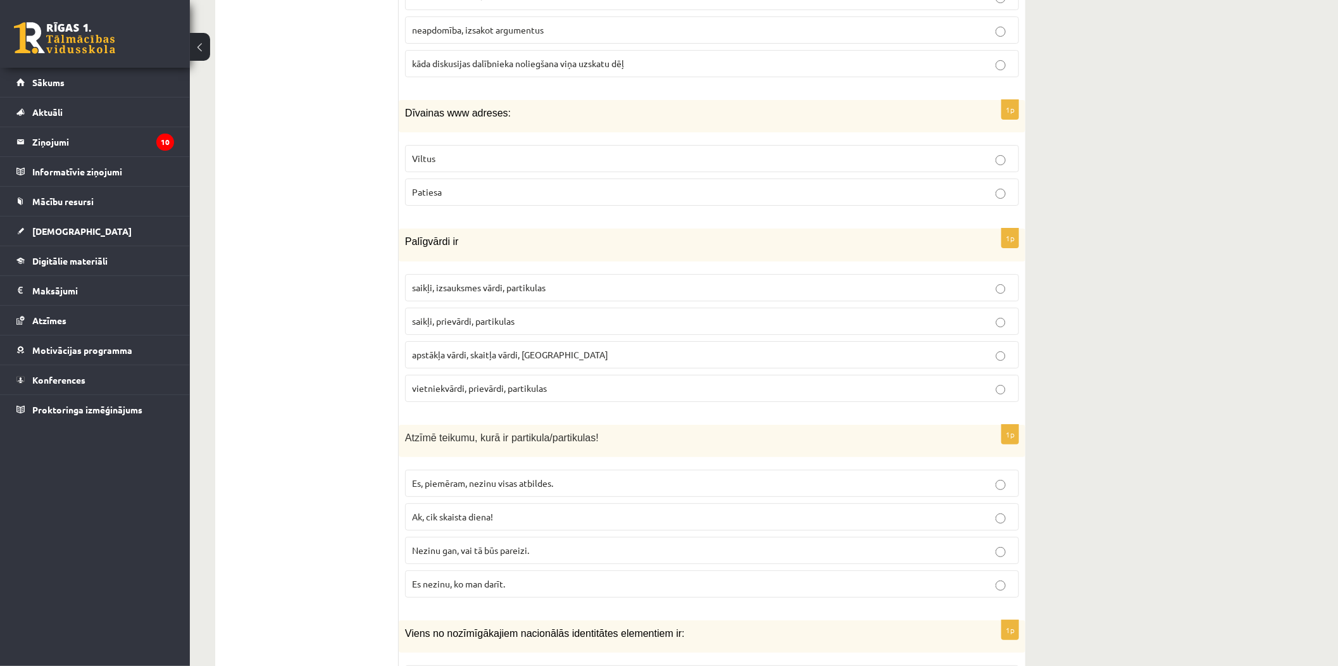
click at [527, 282] on span "saikļi, izsauksmes vārdi, partikulas" at bounding box center [479, 287] width 134 height 11
click at [551, 315] on p "saikļi, prievārdi, partikulas" at bounding box center [712, 321] width 600 height 13
click at [558, 544] on p "Nezinu gan, vai tā būs pareizi." at bounding box center [712, 550] width 600 height 13
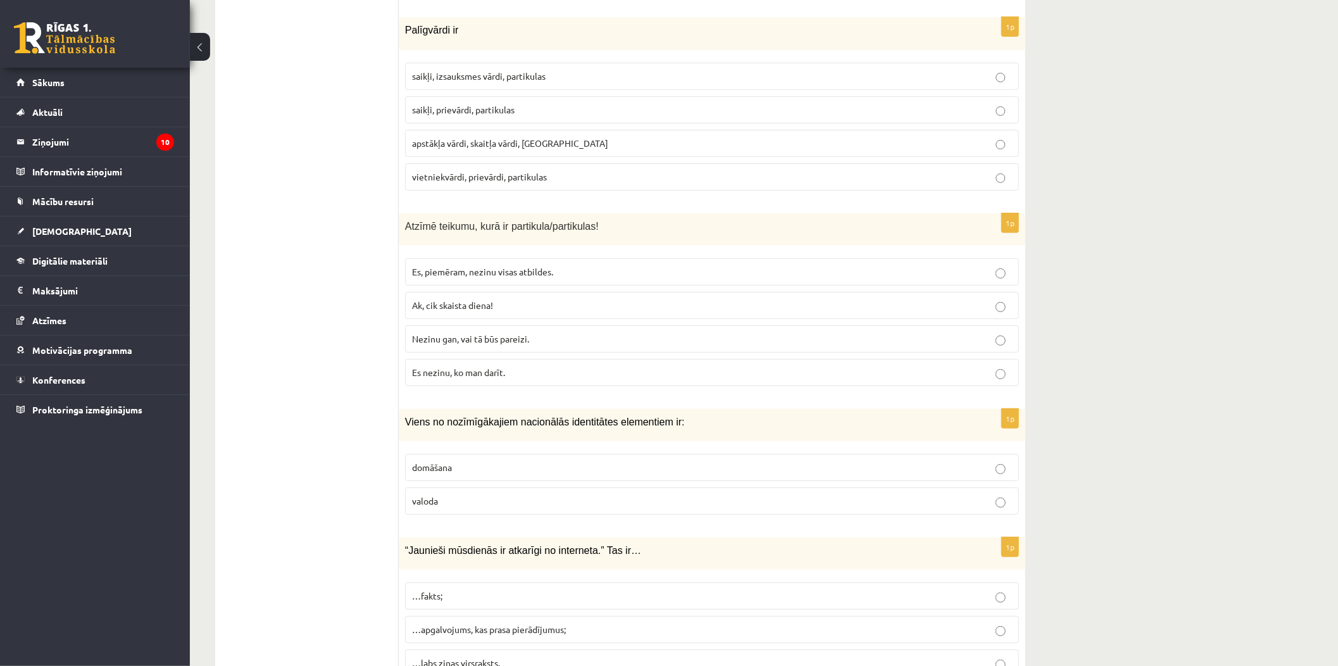
scroll to position [3375, 0]
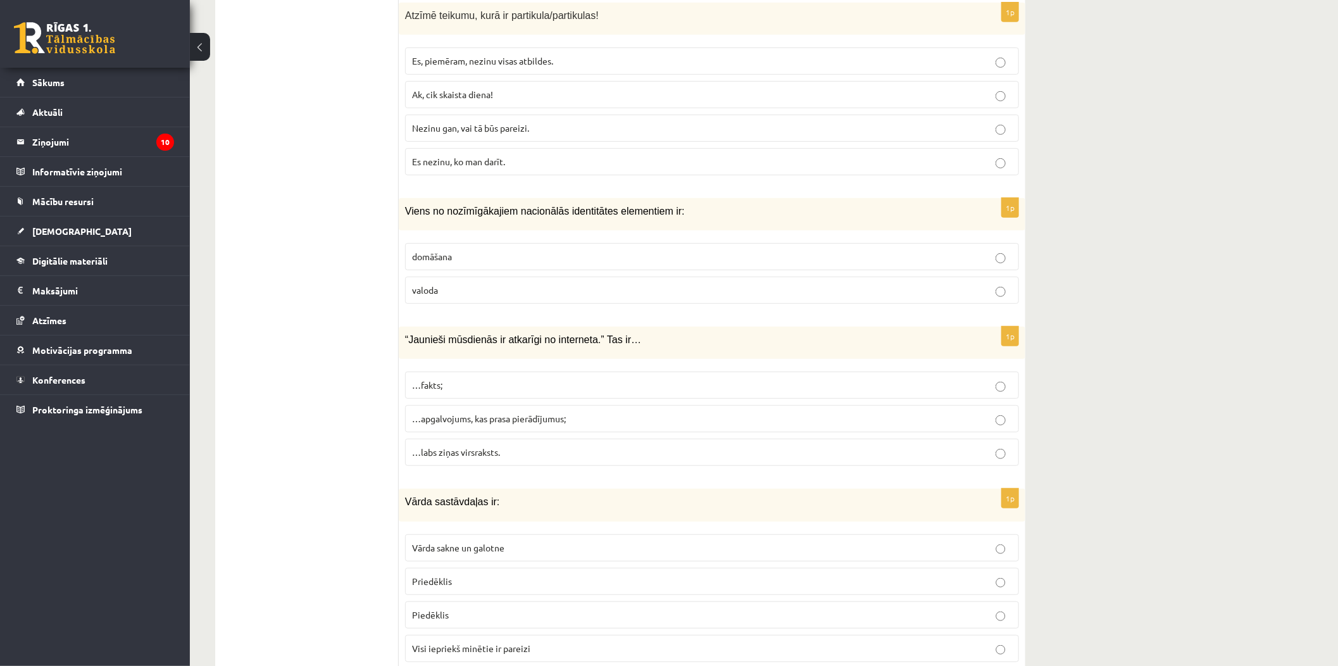
click at [508, 295] on label "valoda" at bounding box center [712, 290] width 614 height 27
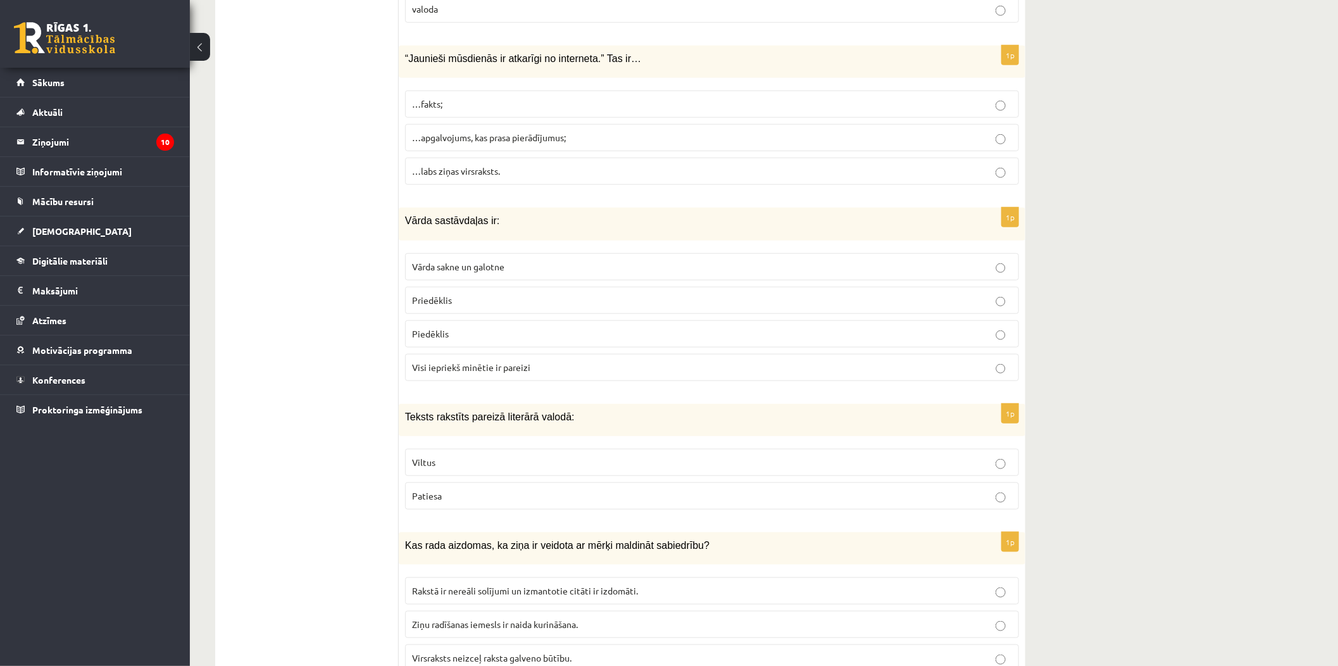
click at [529, 361] on p "Visi iepriekš minētie ir pareizi" at bounding box center [712, 367] width 600 height 13
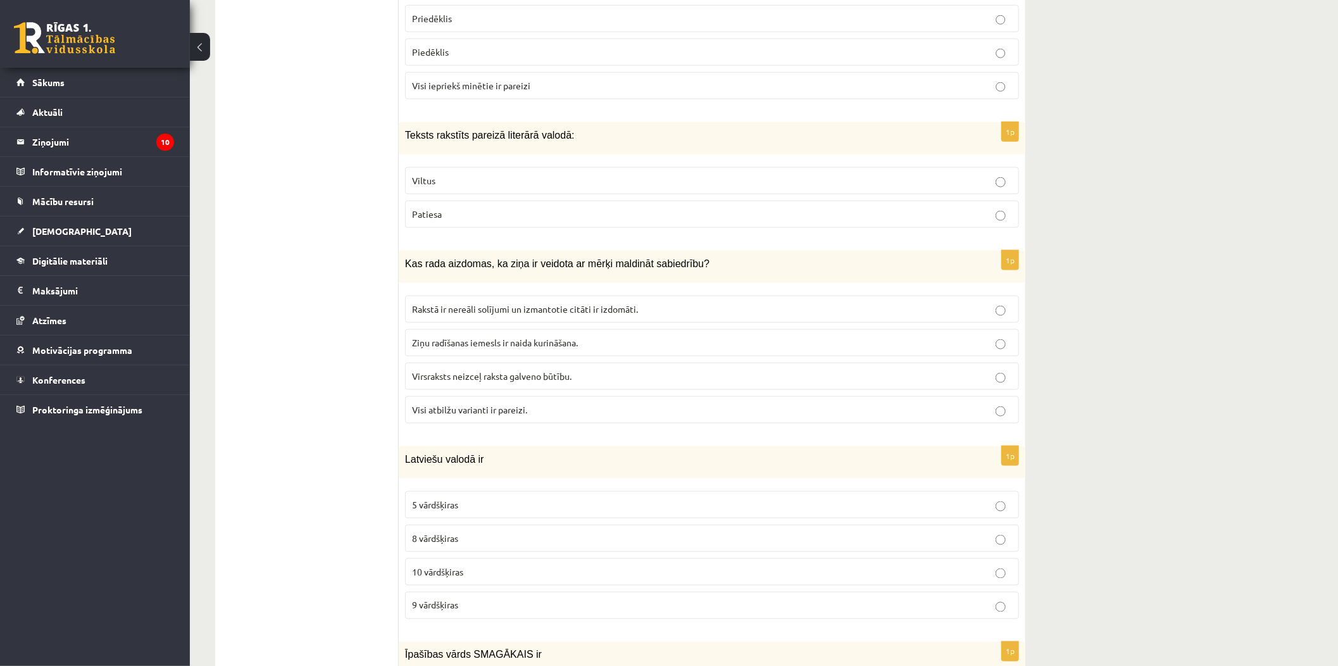
click at [470, 203] on label "Patiesa" at bounding box center [712, 214] width 614 height 27
click at [541, 409] on p "Visi atbilžu varianti ir pareizi." at bounding box center [712, 409] width 600 height 13
click at [528, 542] on p "8 vārdšķiras" at bounding box center [712, 538] width 600 height 13
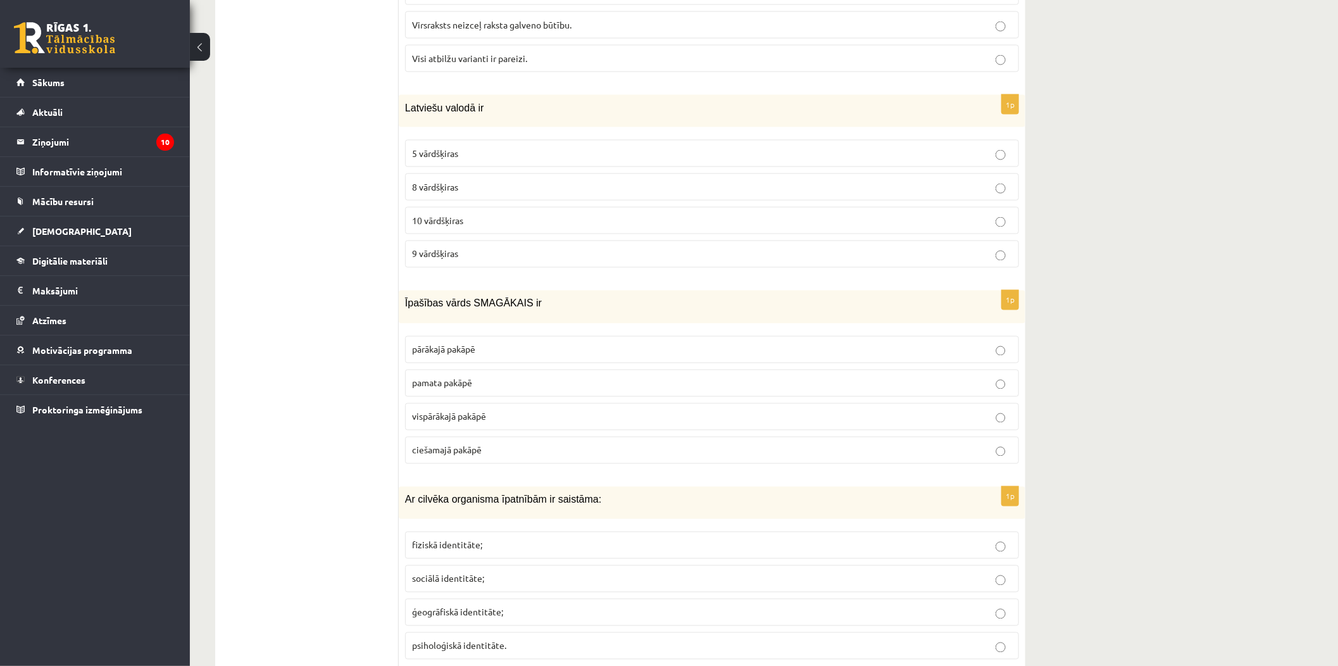
scroll to position [4360, 0]
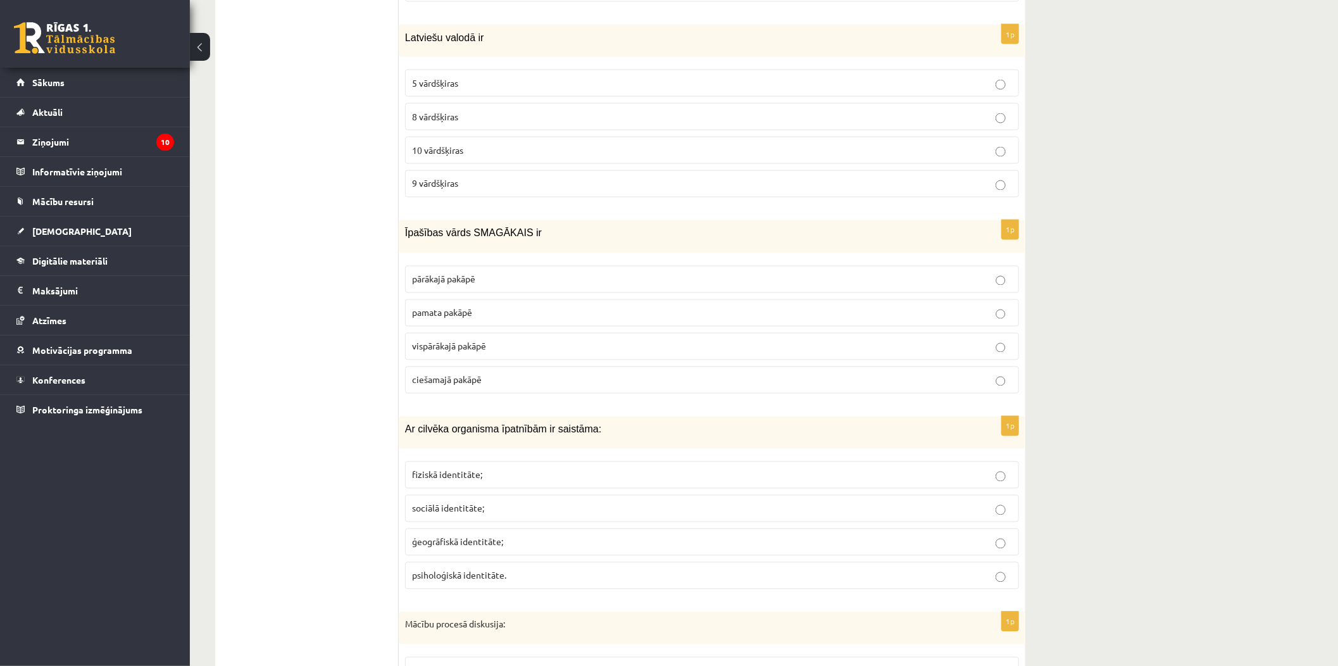
click at [501, 347] on p "vispārākajā pakāpē" at bounding box center [712, 346] width 600 height 13
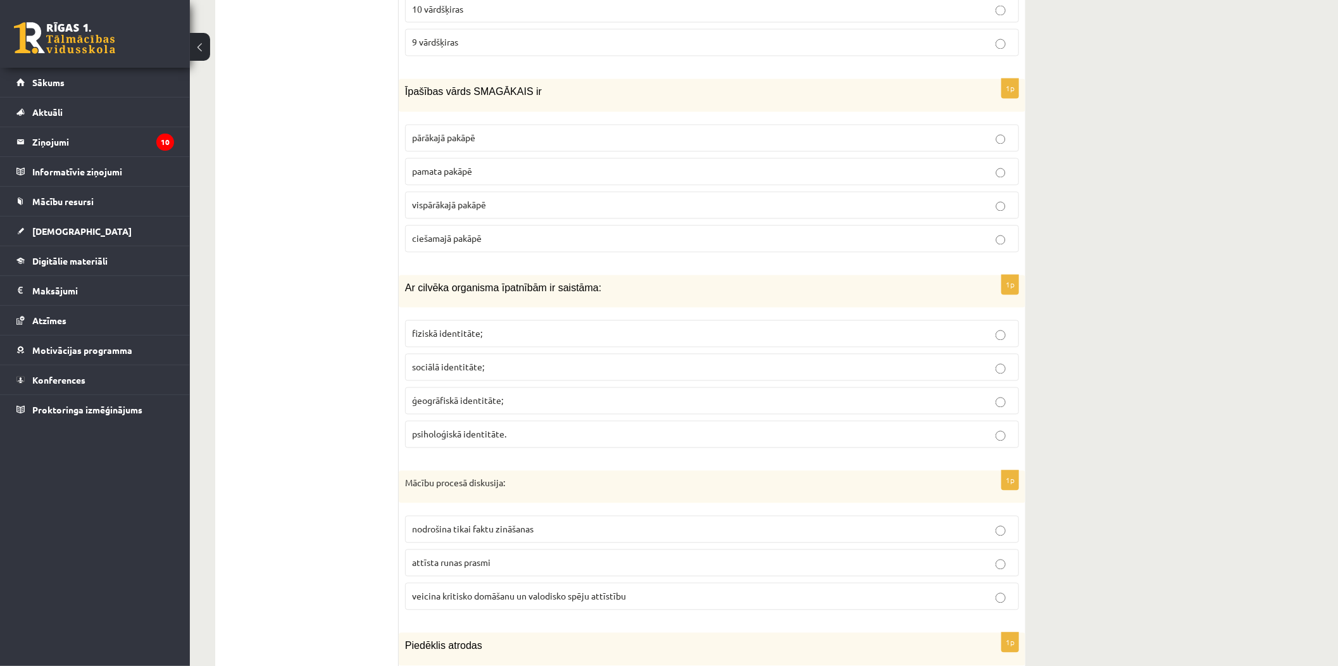
scroll to position [4571, 0]
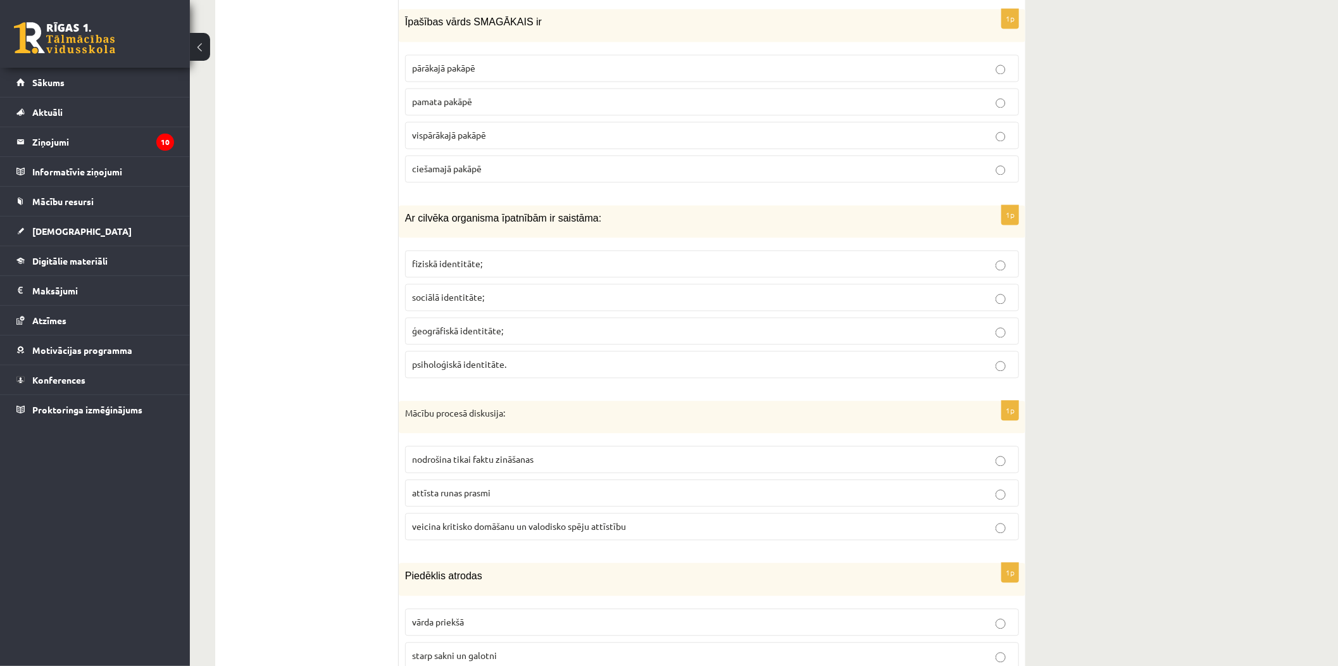
click at [542, 253] on label "fiziskā identitāte;" at bounding box center [712, 263] width 614 height 27
click at [587, 535] on label "veicina kritisko domāšanu un valodisko spēju attīstību" at bounding box center [712, 526] width 614 height 27
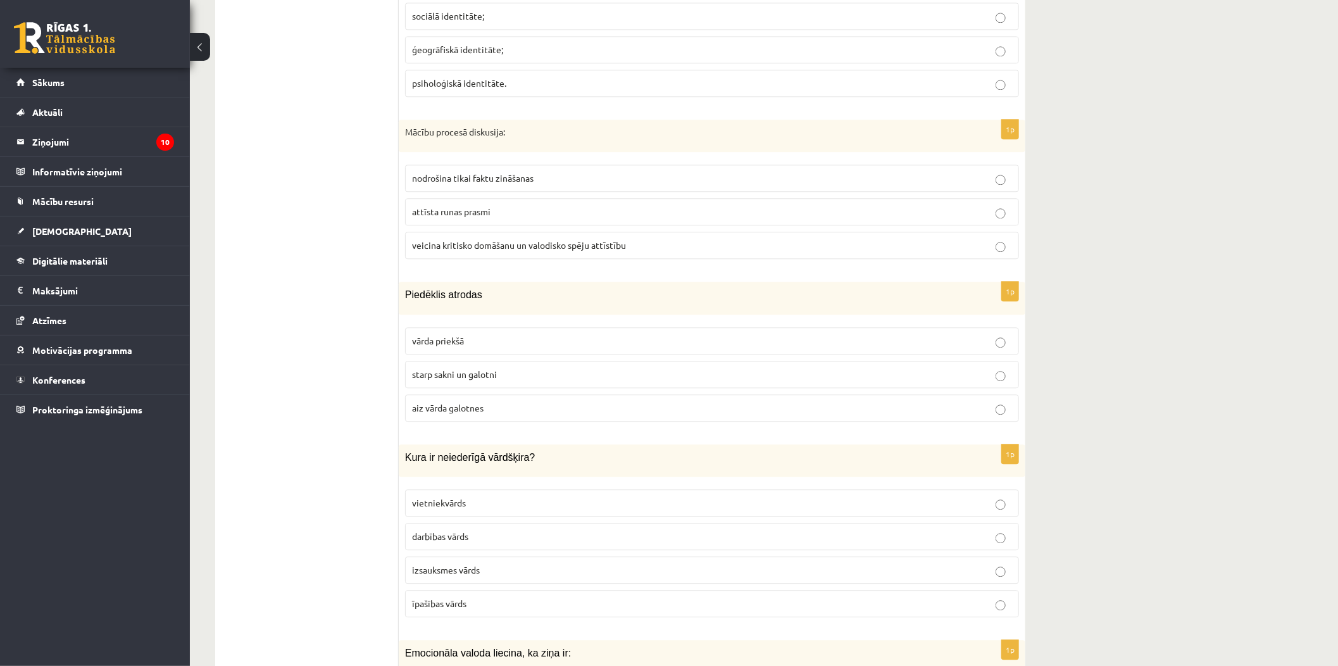
click at [504, 372] on p "starp sakni un galotni" at bounding box center [712, 374] width 600 height 13
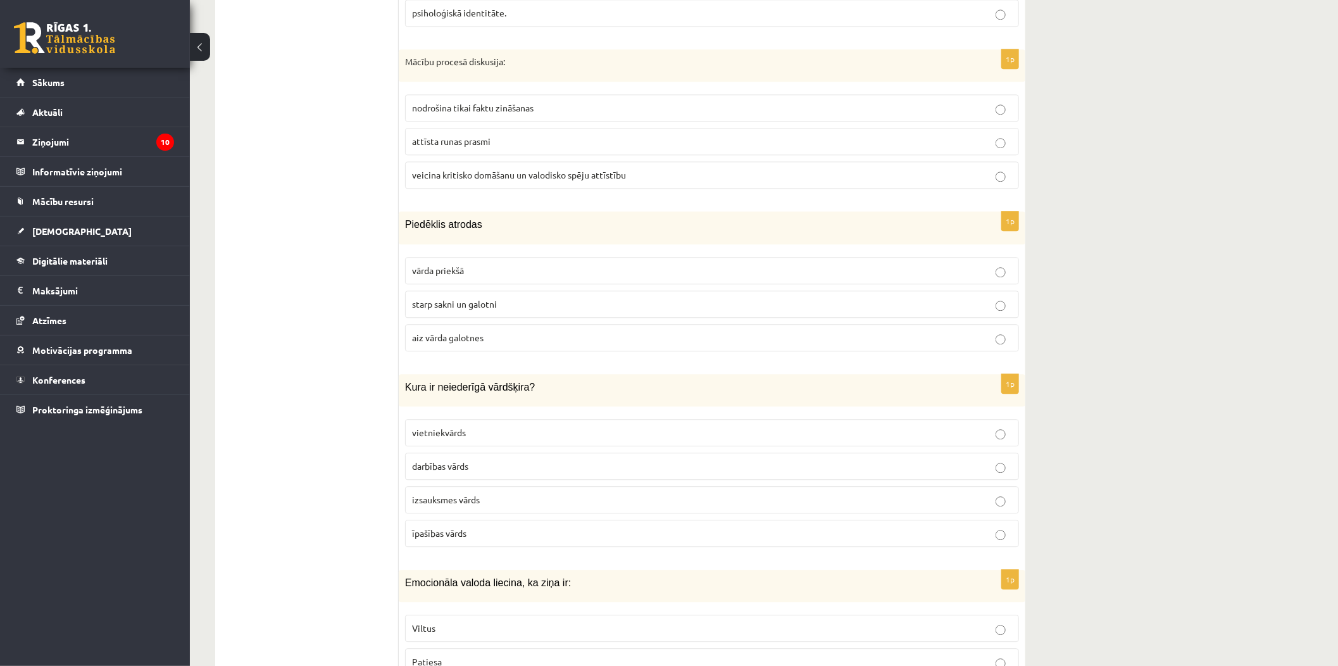
click at [513, 502] on p "izsauksmes vārds" at bounding box center [712, 499] width 600 height 13
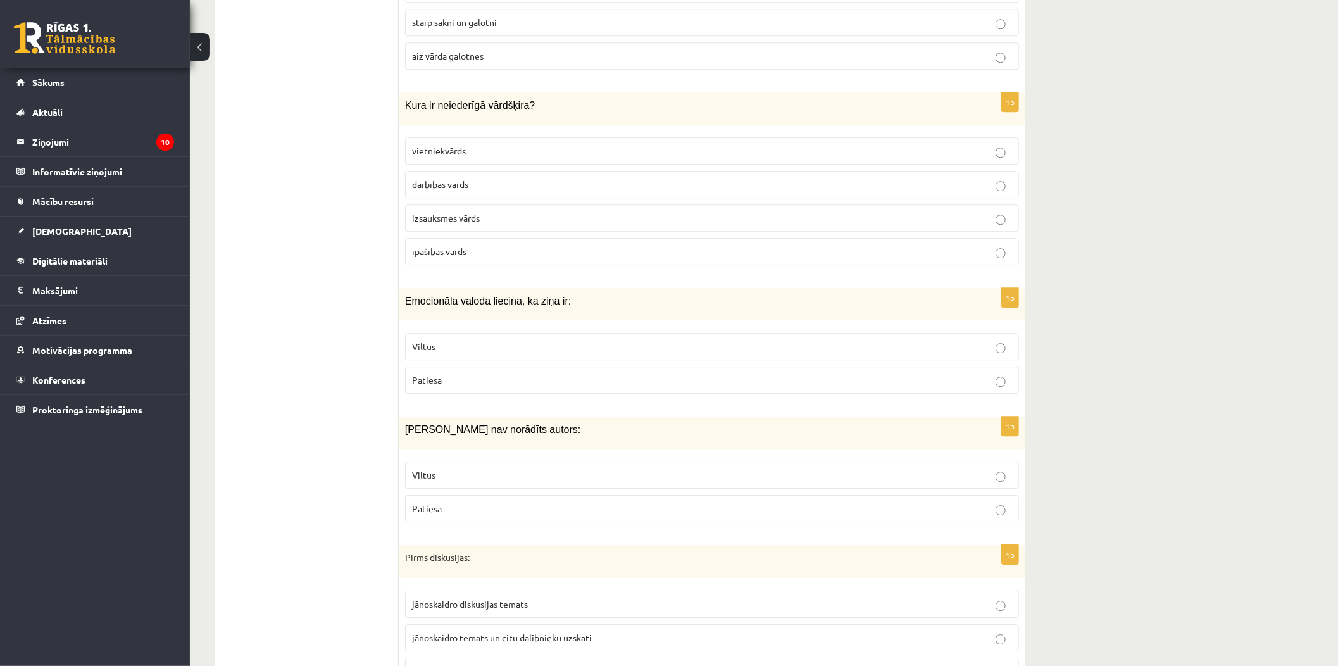
click at [513, 352] on p "Viltus" at bounding box center [712, 346] width 600 height 13
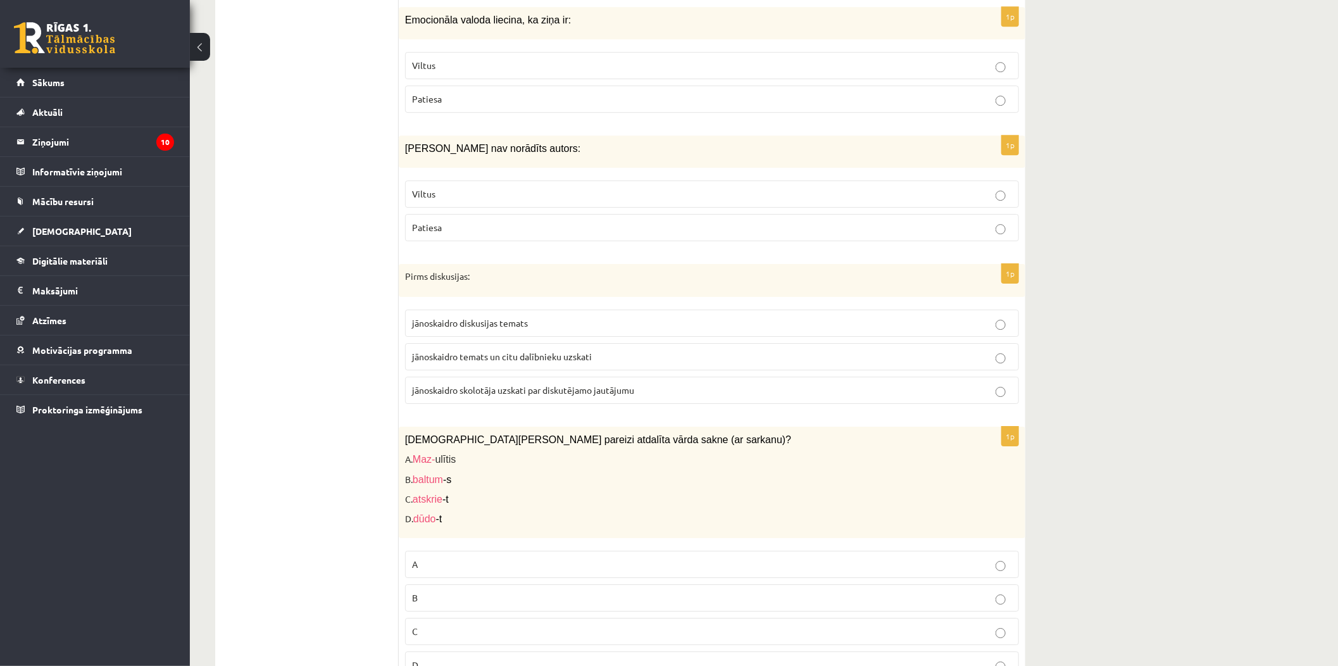
click at [496, 187] on p "Viltus" at bounding box center [712, 193] width 600 height 13
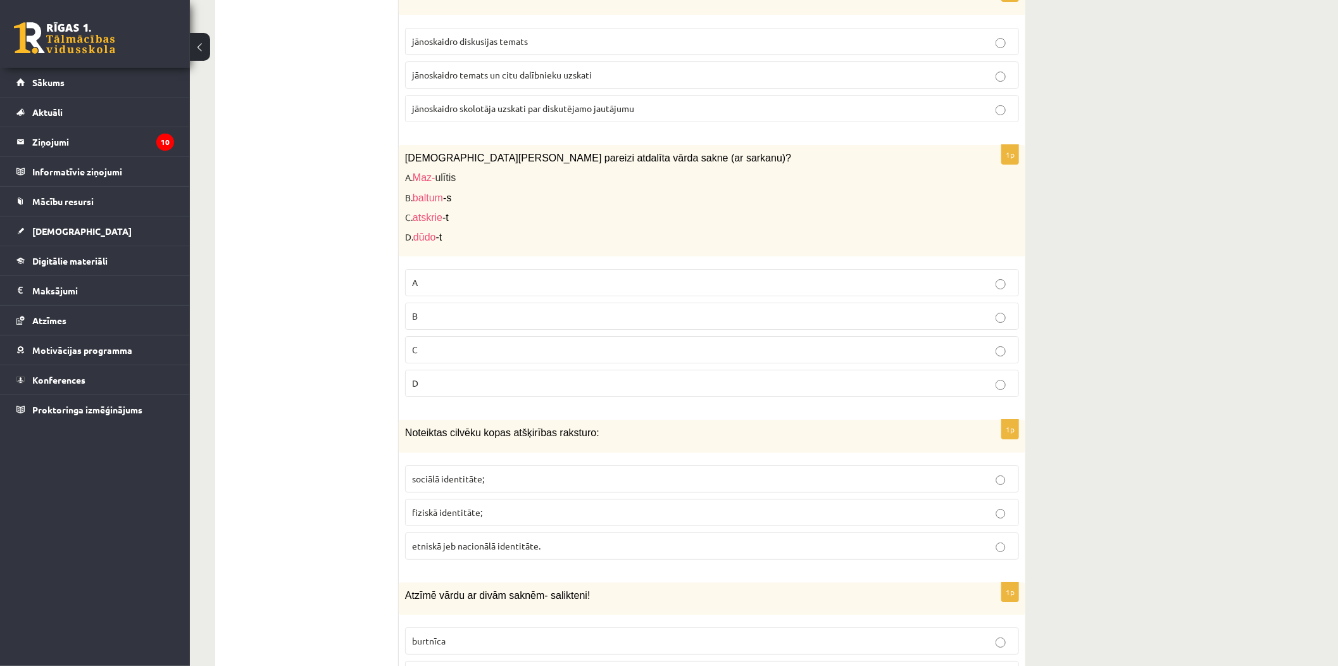
click at [507, 120] on label "jānoskaidro skolotāja uzskati par diskutējamo jautājumu" at bounding box center [712, 108] width 614 height 27
click at [473, 346] on p "C" at bounding box center [712, 349] width 600 height 13
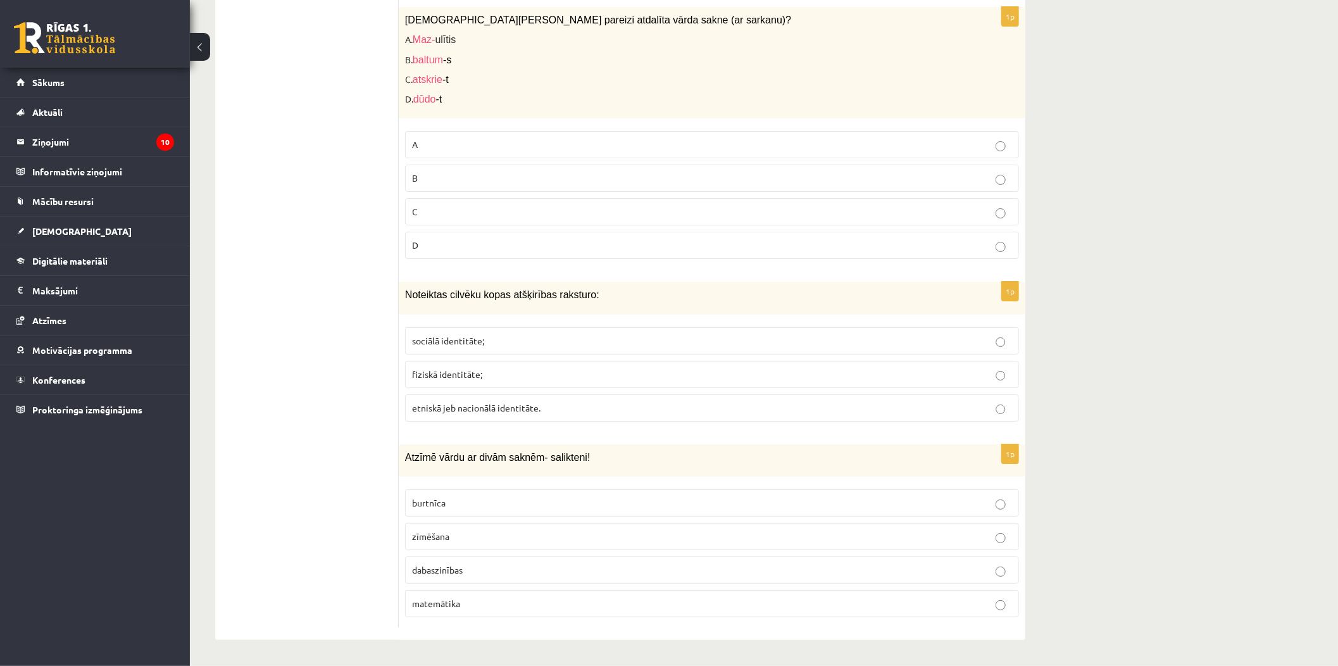
click at [558, 409] on p "etniskā jeb nacionālā identitāte." at bounding box center [712, 407] width 600 height 13
click at [543, 563] on p "dabaszinības" at bounding box center [712, 569] width 600 height 13
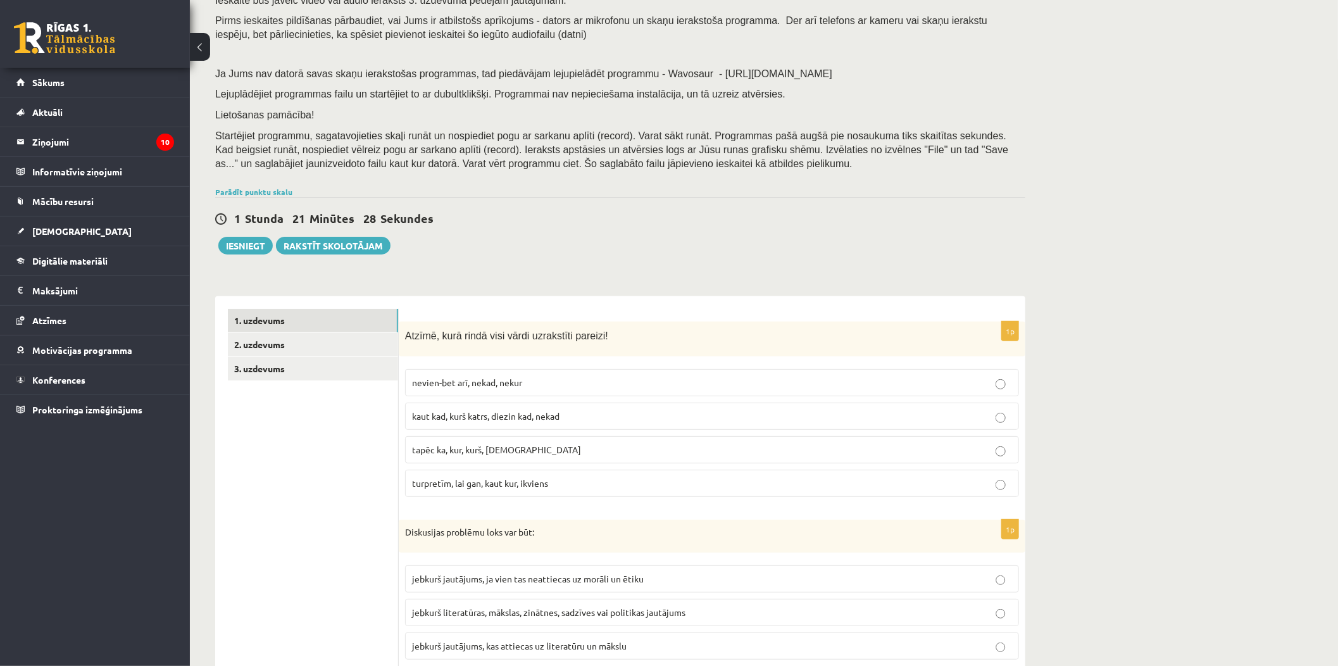
scroll to position [0, 0]
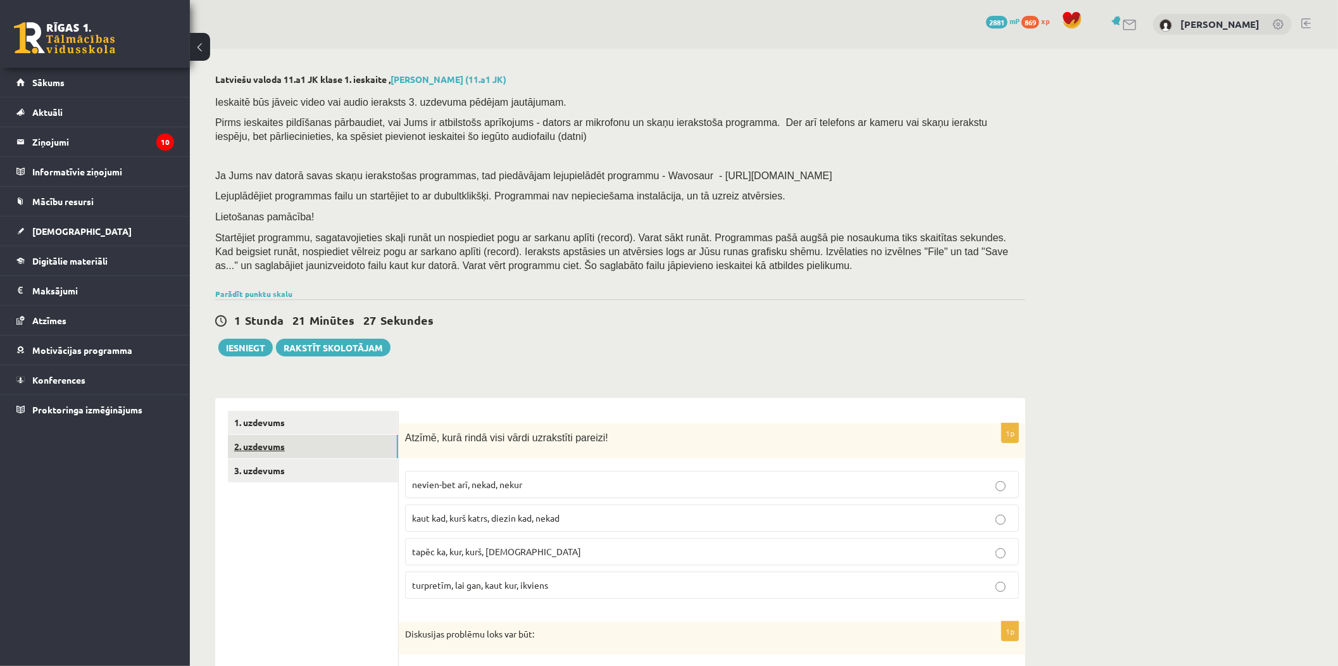
click at [337, 438] on link "2. uzdevums" at bounding box center [313, 446] width 170 height 23
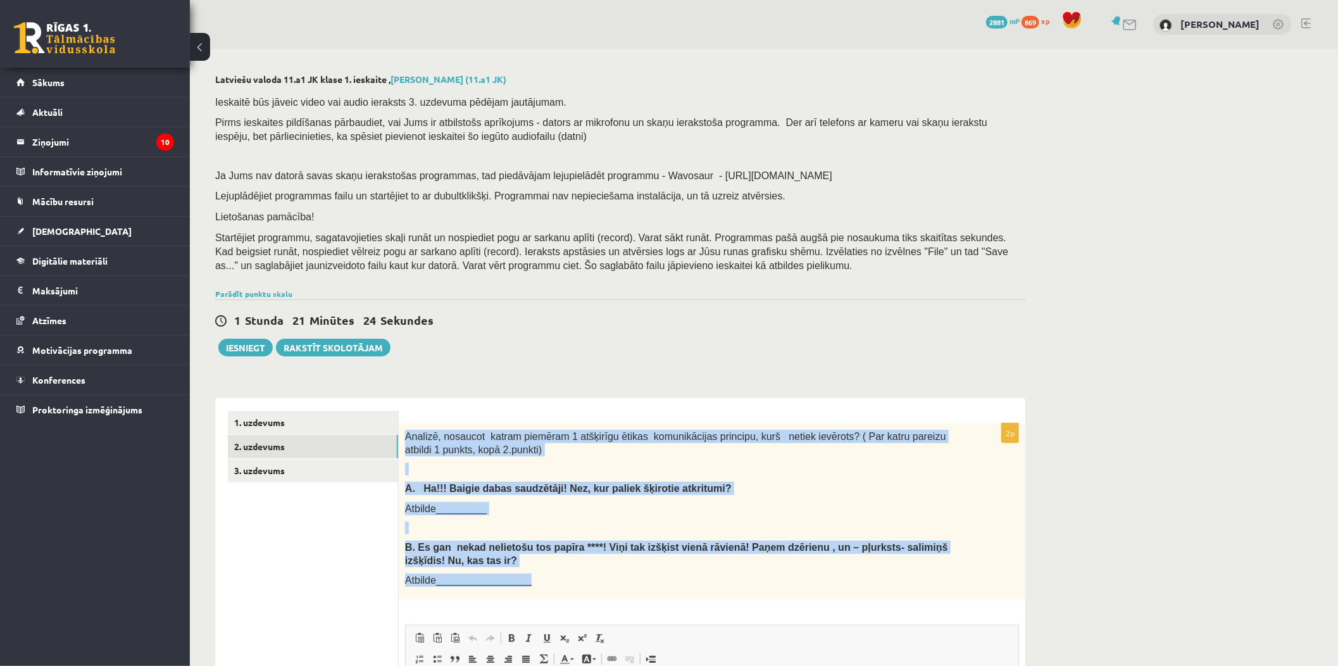
drag, startPoint x: 403, startPoint y: 433, endPoint x: 583, endPoint y: 589, distance: 238.7
click at [589, 590] on div "Analizē, nosaucot katram piemēram 1 atšķirīgu ētikas komunikācijas principu, ku…" at bounding box center [712, 511] width 627 height 176
copy div "Analizē, nosaucot katram piemēram 1 atšķirīgu ētikas komunikācijas principu, ku…"
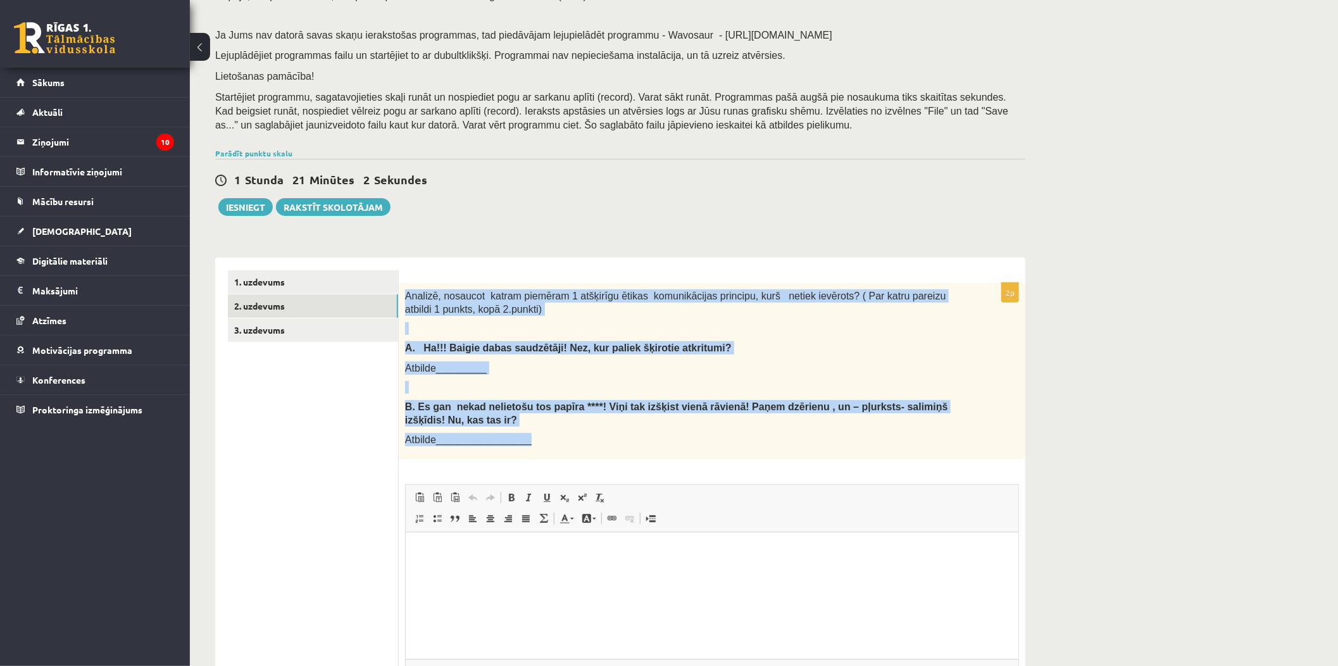
copy div "Analizē, nosaucot katram piemēram 1 atšķirīgu ētikas komunikācijas principu, ku…"
click at [703, 372] on p "Atbilde_________" at bounding box center [680, 367] width 551 height 13
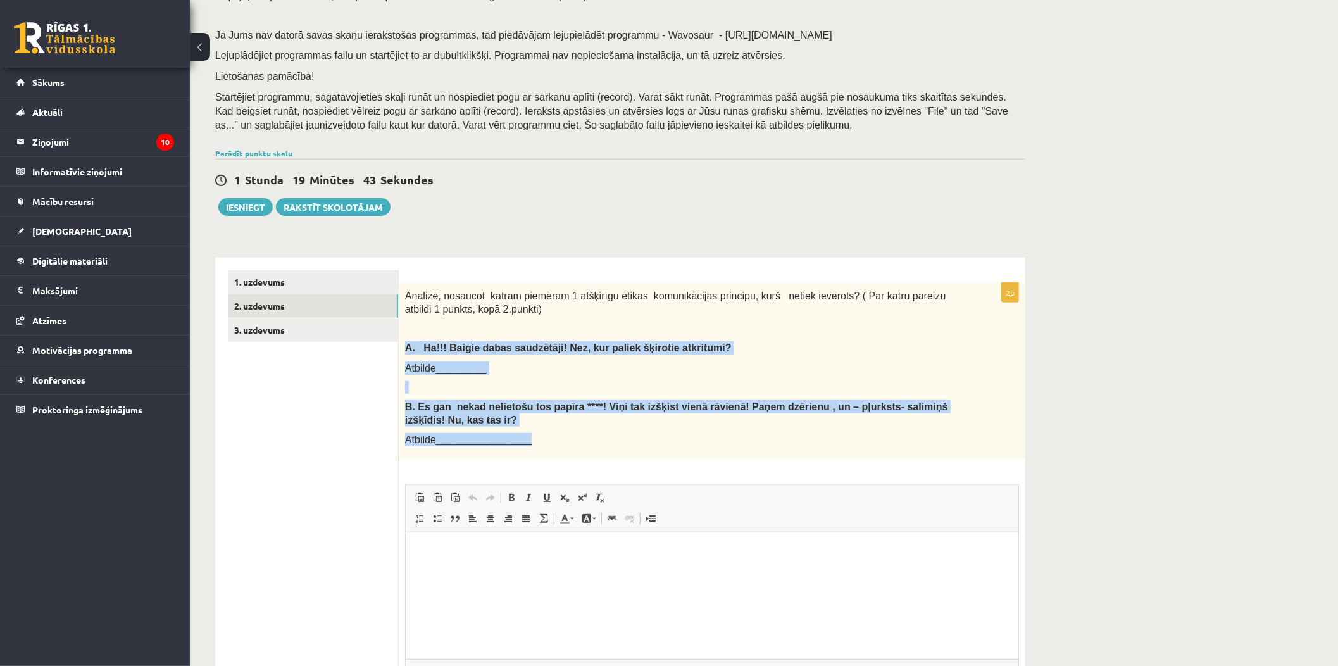
drag, startPoint x: 399, startPoint y: 347, endPoint x: 554, endPoint y: 484, distance: 206.7
click at [553, 451] on div "Analizē, nosaucot katram piemēram 1 atšķirīgu ētikas komunikācijas principu, ku…" at bounding box center [712, 371] width 627 height 176
copy div "A. Ha!!! Baigie dabas saudzētāji! Nez, kur paliek šķirotie atkritumi? Atbilde__…"
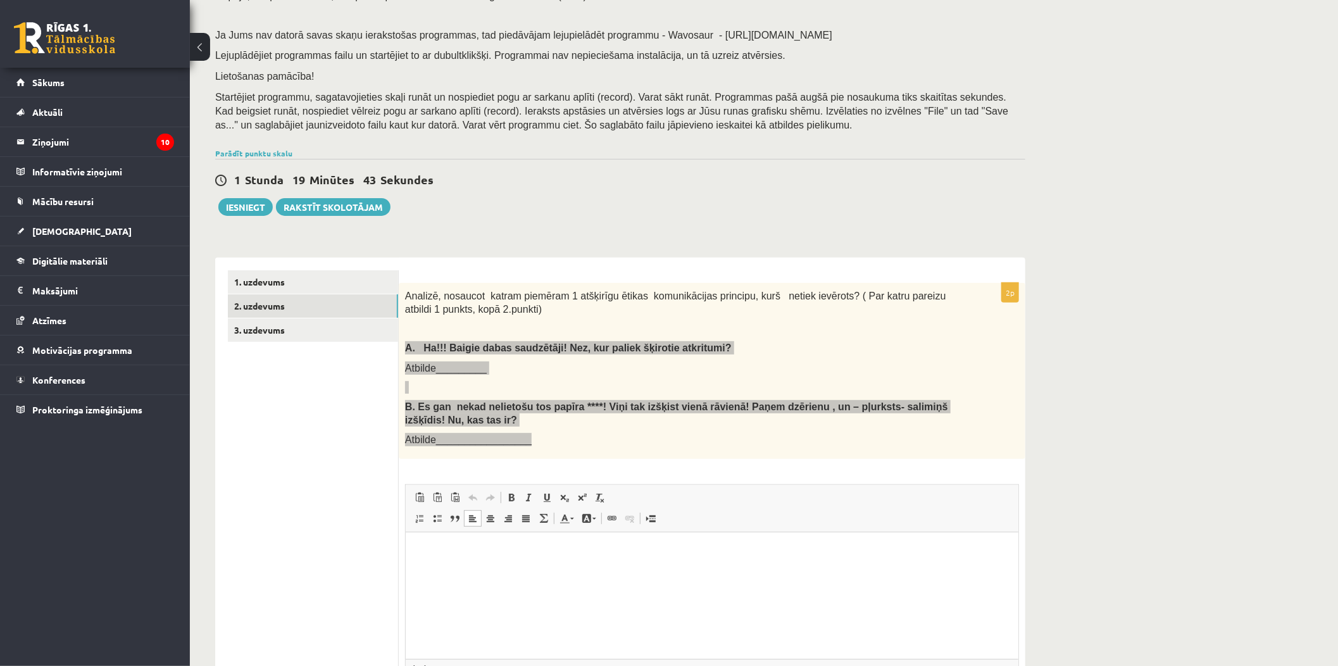
click at [540, 571] on html at bounding box center [711, 551] width 613 height 39
paste body "Визуальный текстовый редактор, wiswyg-editor-user-answer-47433851821380"
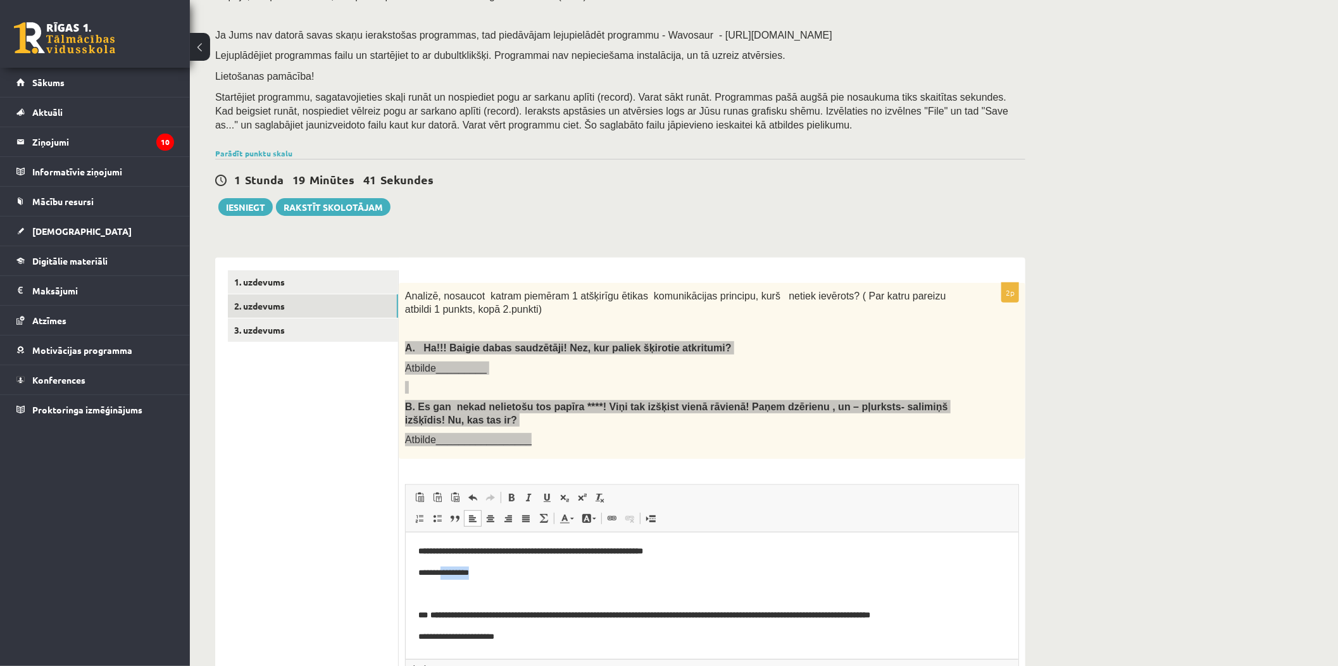
drag, startPoint x: 513, startPoint y: 577, endPoint x: 445, endPoint y: 570, distance: 68.7
click at [445, 570] on p "**********" at bounding box center [711, 572] width 587 height 13
drag, startPoint x: 513, startPoint y: 639, endPoint x: 443, endPoint y: 638, distance: 70.3
click at [443, 599] on p "**********" at bounding box center [711, 636] width 587 height 13
click at [485, 573] on p "*******" at bounding box center [711, 572] width 587 height 13
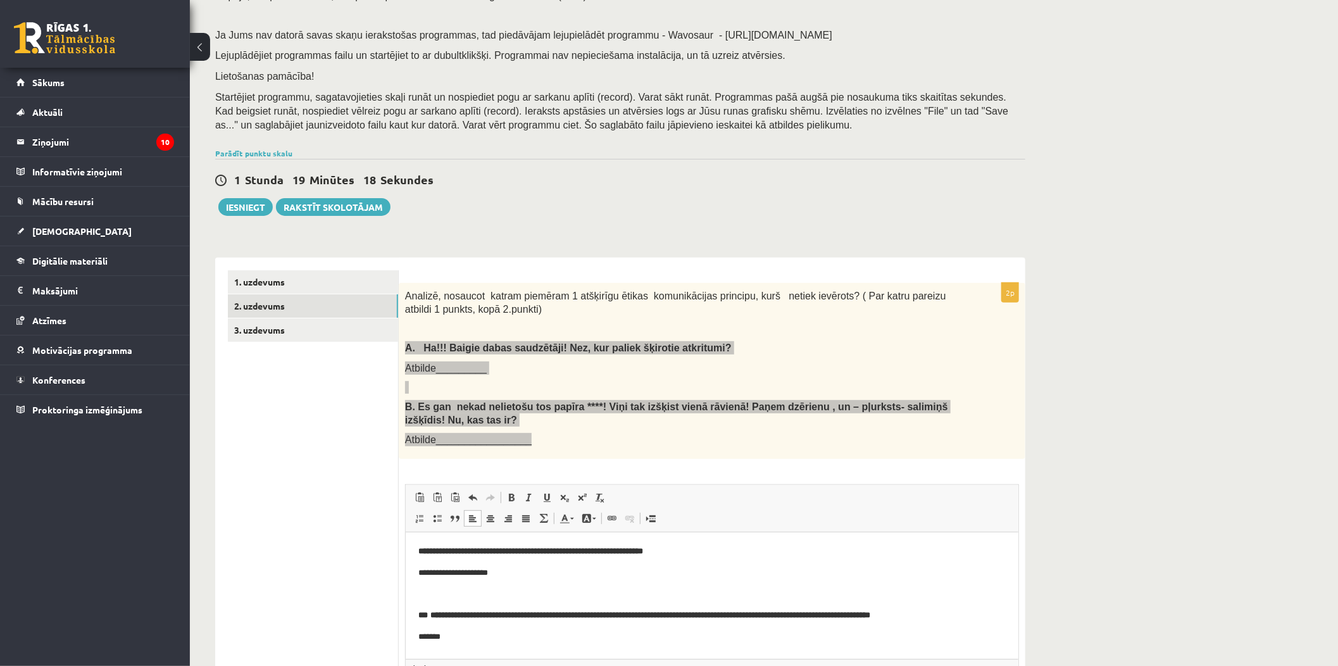
click at [513, 599] on body "**********" at bounding box center [711, 594] width 587 height 99
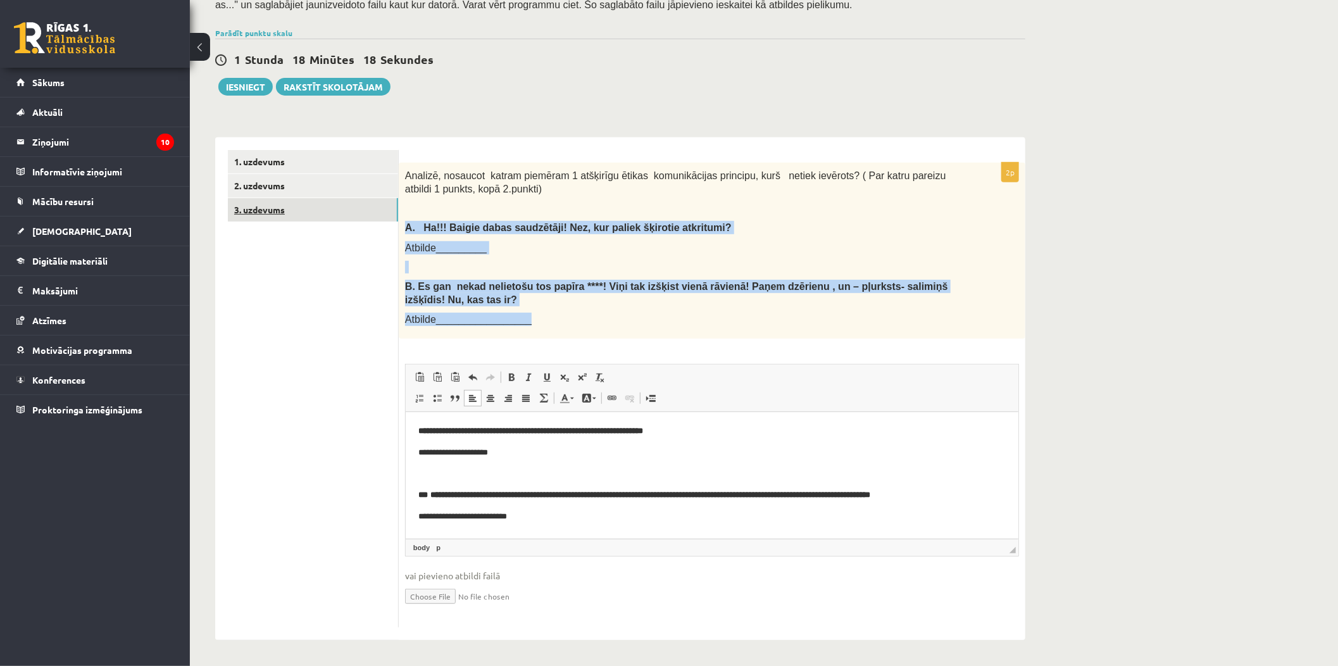
click at [273, 210] on link "3. uzdevums" at bounding box center [313, 209] width 170 height 23
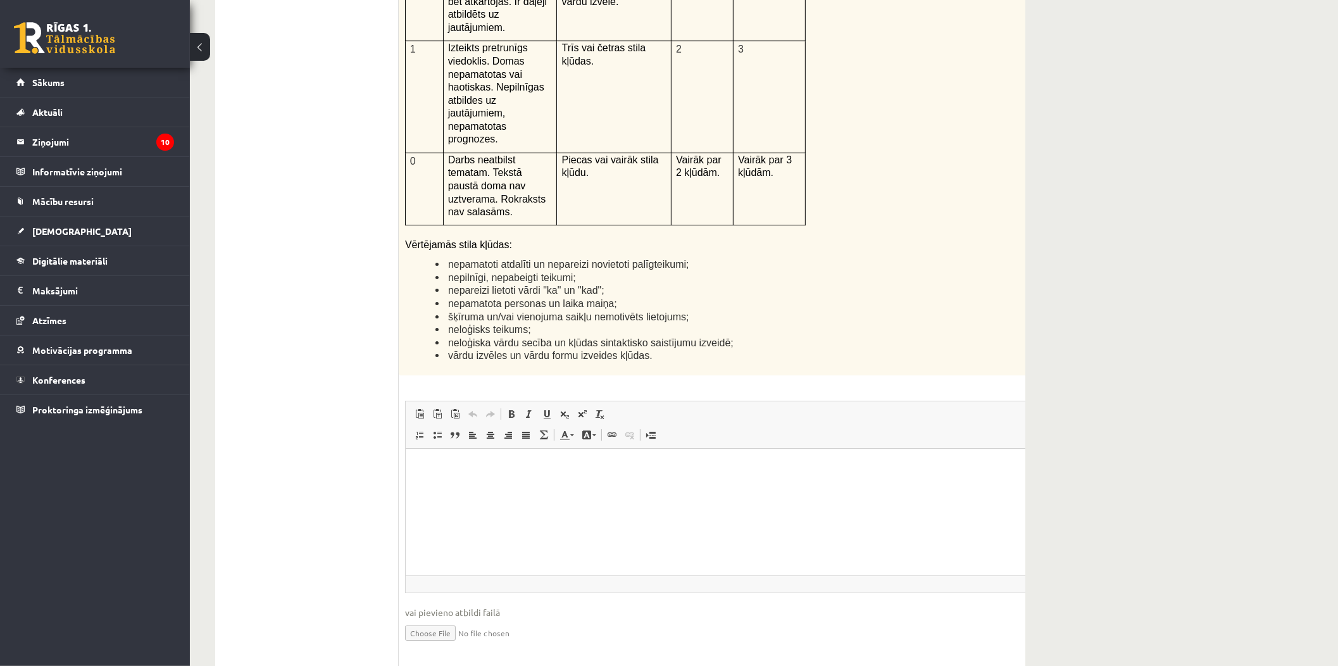
scroll to position [2929, 0]
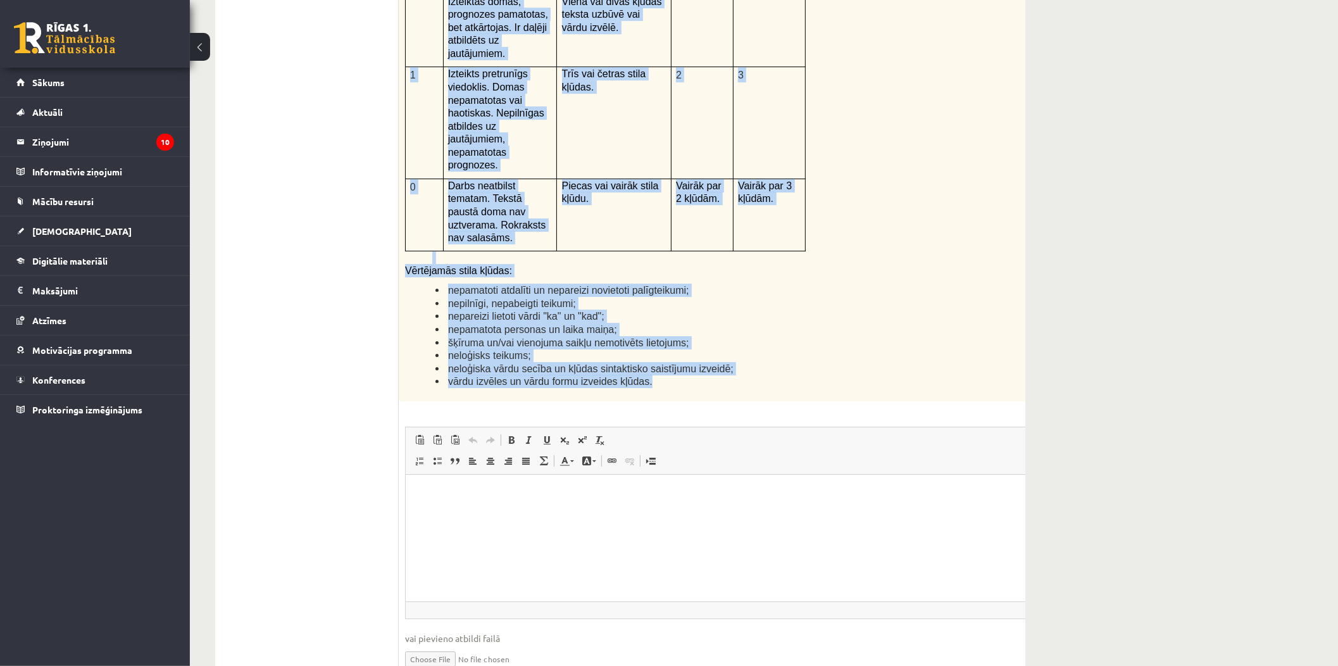
drag, startPoint x: 408, startPoint y: 408, endPoint x: 918, endPoint y: 249, distance: 534.1
copy form "Loremi dolors! Ametcon ad elitsedd eiusmodtemp! Inci 75 utlabo 3e Doloremag al …"
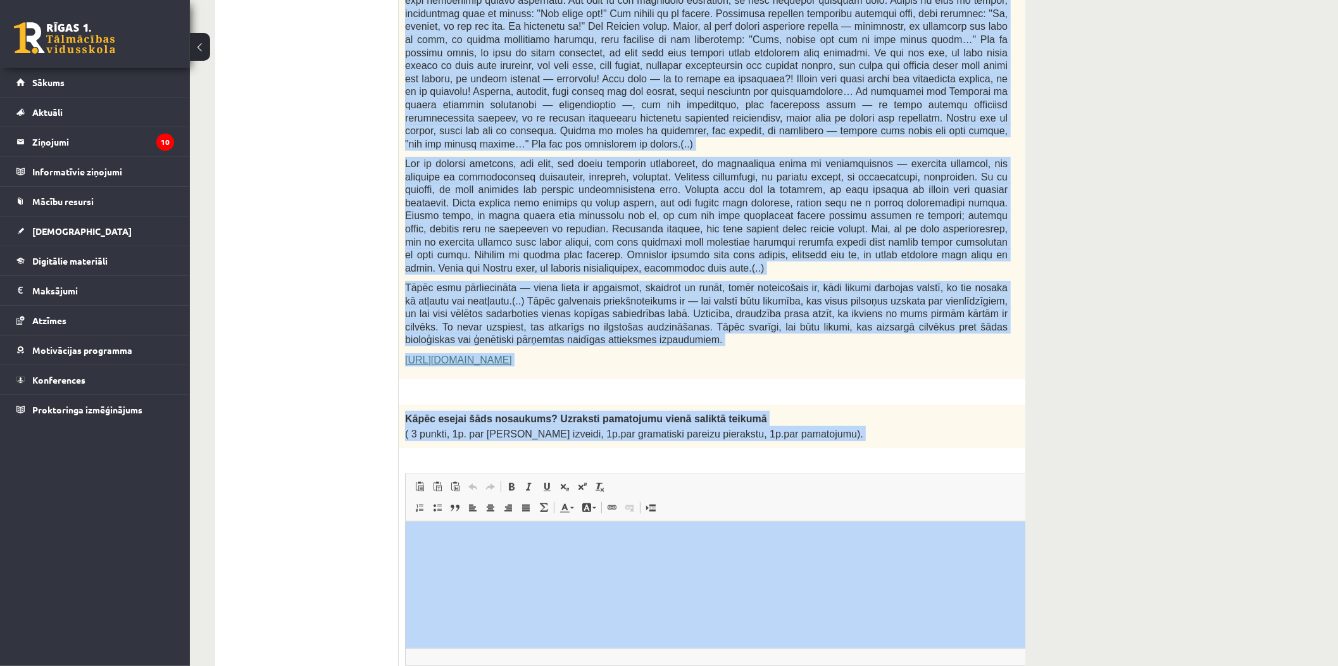
click at [623, 296] on p "Tāpēc esmu pārliecināta — viena lieta ir apgaismot, skaidrot un runāt, tomēr no…" at bounding box center [706, 313] width 603 height 65
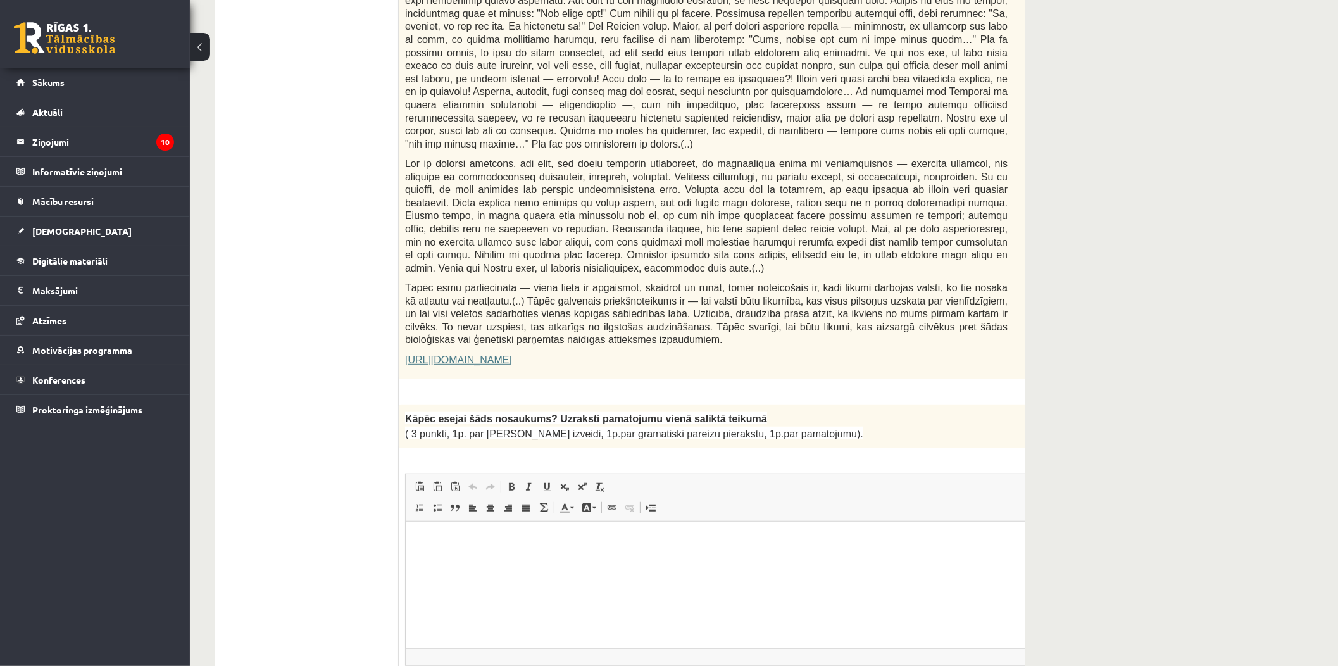
scroll to position [889, 0]
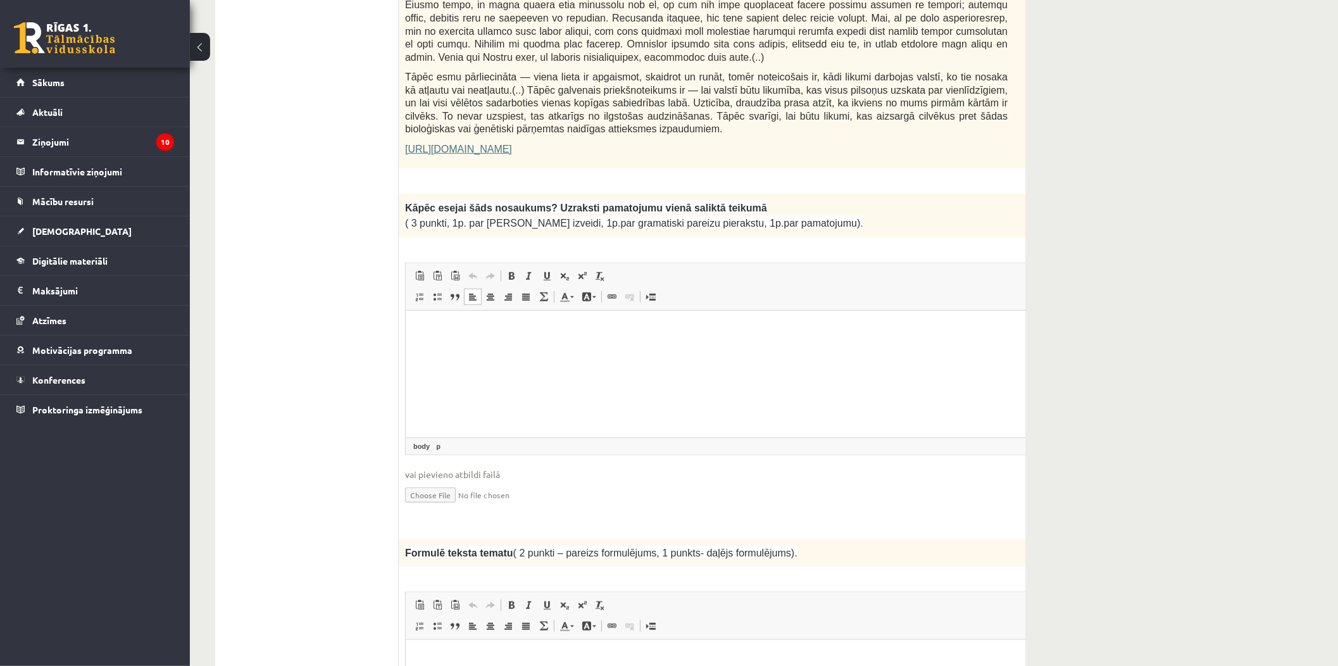
click at [648, 349] on html at bounding box center [737, 329] width 665 height 39
click at [560, 332] on p "**********" at bounding box center [721, 329] width 606 height 13
click at [562, 332] on p "**********" at bounding box center [721, 329] width 606 height 13
drag, startPoint x: 698, startPoint y: 328, endPoint x: 620, endPoint y: 330, distance: 77.9
click at [620, 330] on p "**********" at bounding box center [721, 329] width 606 height 13
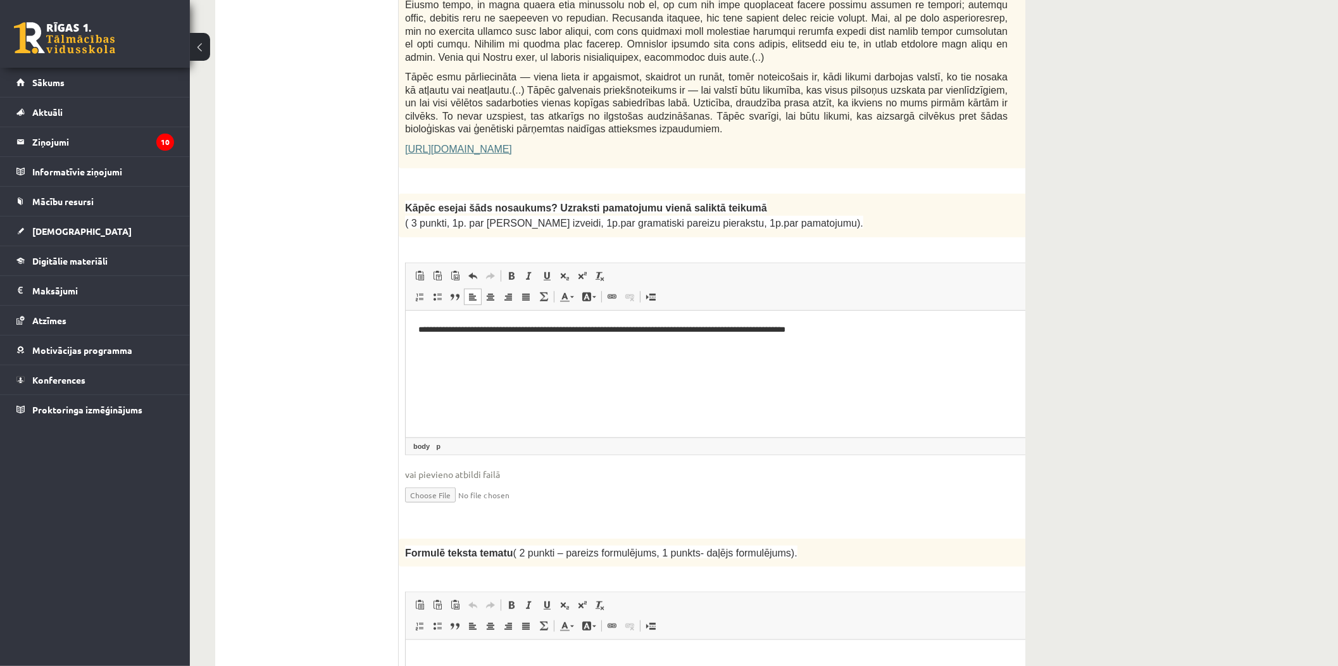
click at [858, 335] on p "**********" at bounding box center [721, 329] width 606 height 13
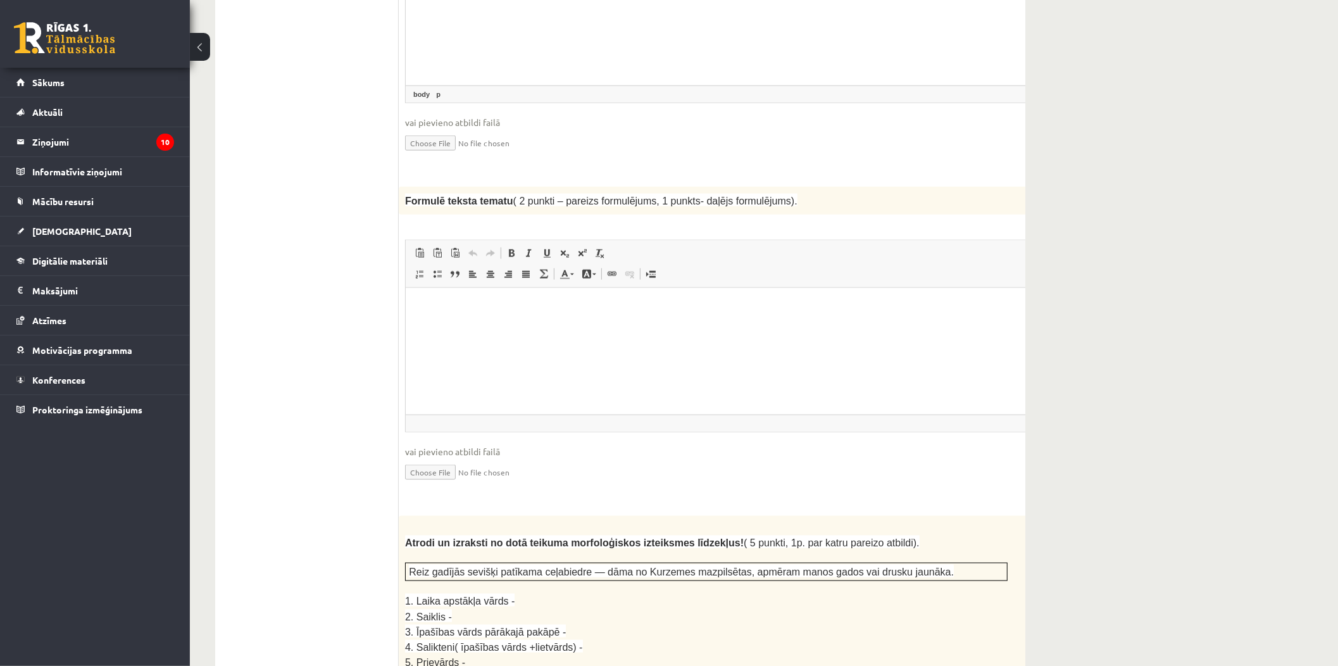
click at [536, 326] on html at bounding box center [737, 306] width 665 height 39
click at [441, 313] on html "**********" at bounding box center [737, 306] width 665 height 39
click at [503, 309] on p "**********" at bounding box center [721, 306] width 606 height 13
click at [742, 310] on p "**********" at bounding box center [721, 306] width 606 height 13
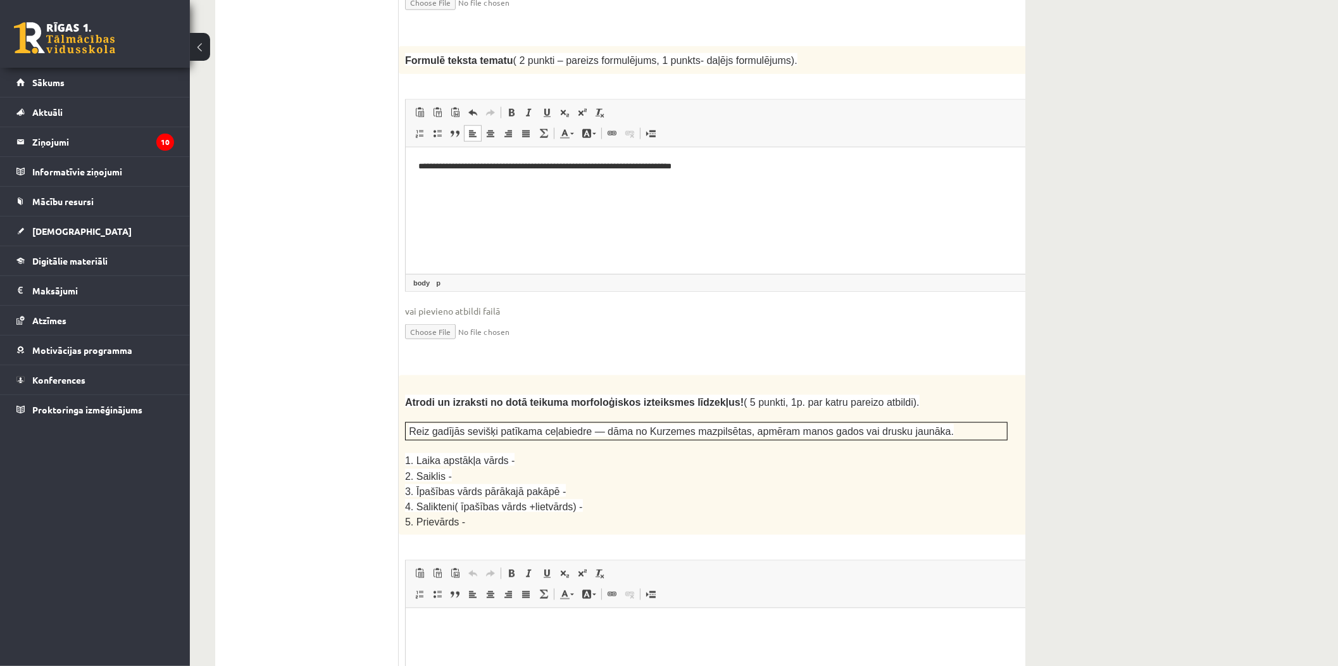
scroll to position [1452, 0]
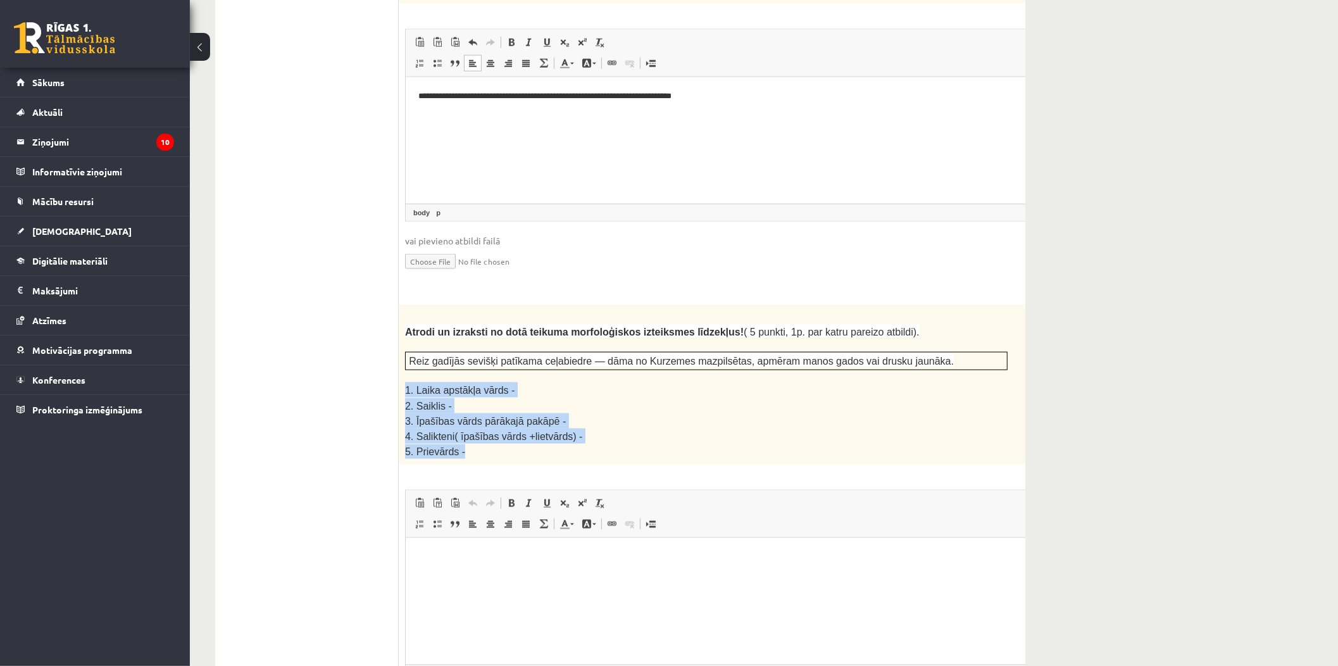
copy div "1. Laika apstākļa vārds - 2. Saiklis - 3. Īpašības vārds pārākajā pakāpē - 4. S…"
drag, startPoint x: 402, startPoint y: 343, endPoint x: 507, endPoint y: 406, distance: 122.3
click at [507, 406] on div "Atrodi un izraksti no dotā teikuma morfoloģiskos izteiksmes līdzekļus! ( 5 punk…" at bounding box center [738, 384] width 678 height 159
click at [565, 577] on html at bounding box center [737, 557] width 665 height 39
paste body "Визуальный текстовый редактор, wiswyg-editor-user-answer-47433916005760"
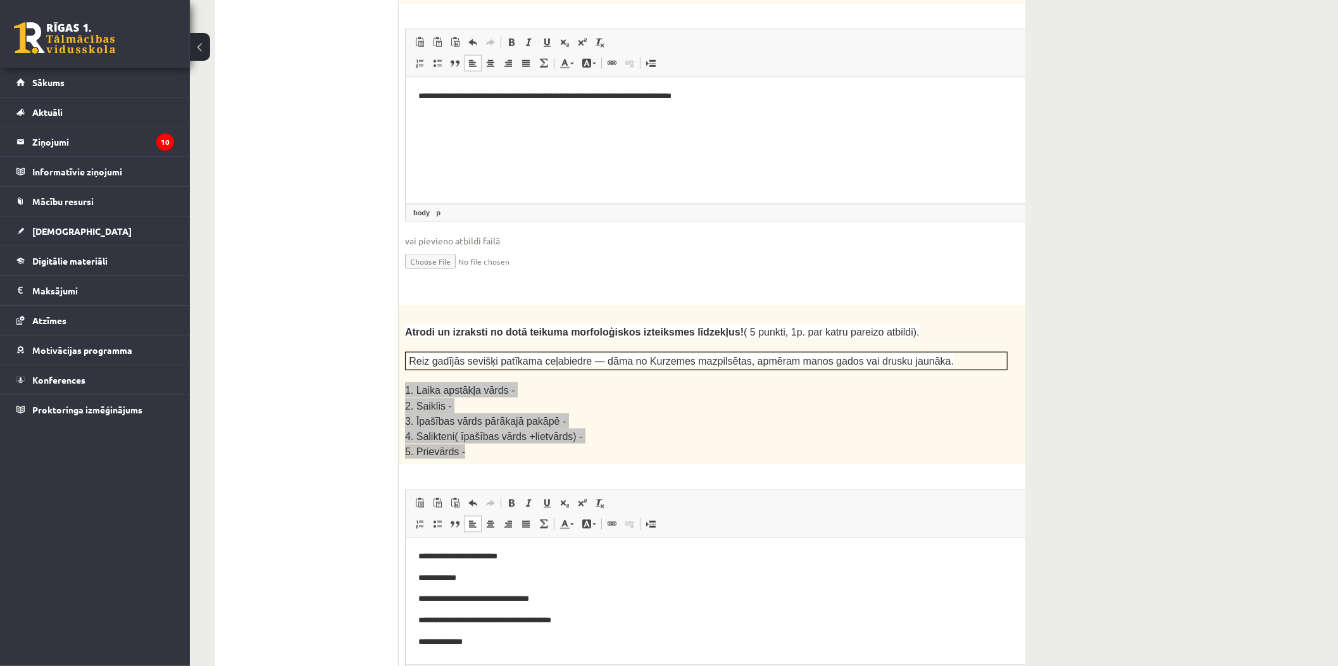
click at [551, 556] on p "**********" at bounding box center [721, 557] width 606 height 13
click at [620, 599] on p "**********" at bounding box center [721, 621] width 606 height 13
click at [547, 599] on p "**********" at bounding box center [721, 642] width 606 height 13
